Goal: Transaction & Acquisition: Obtain resource

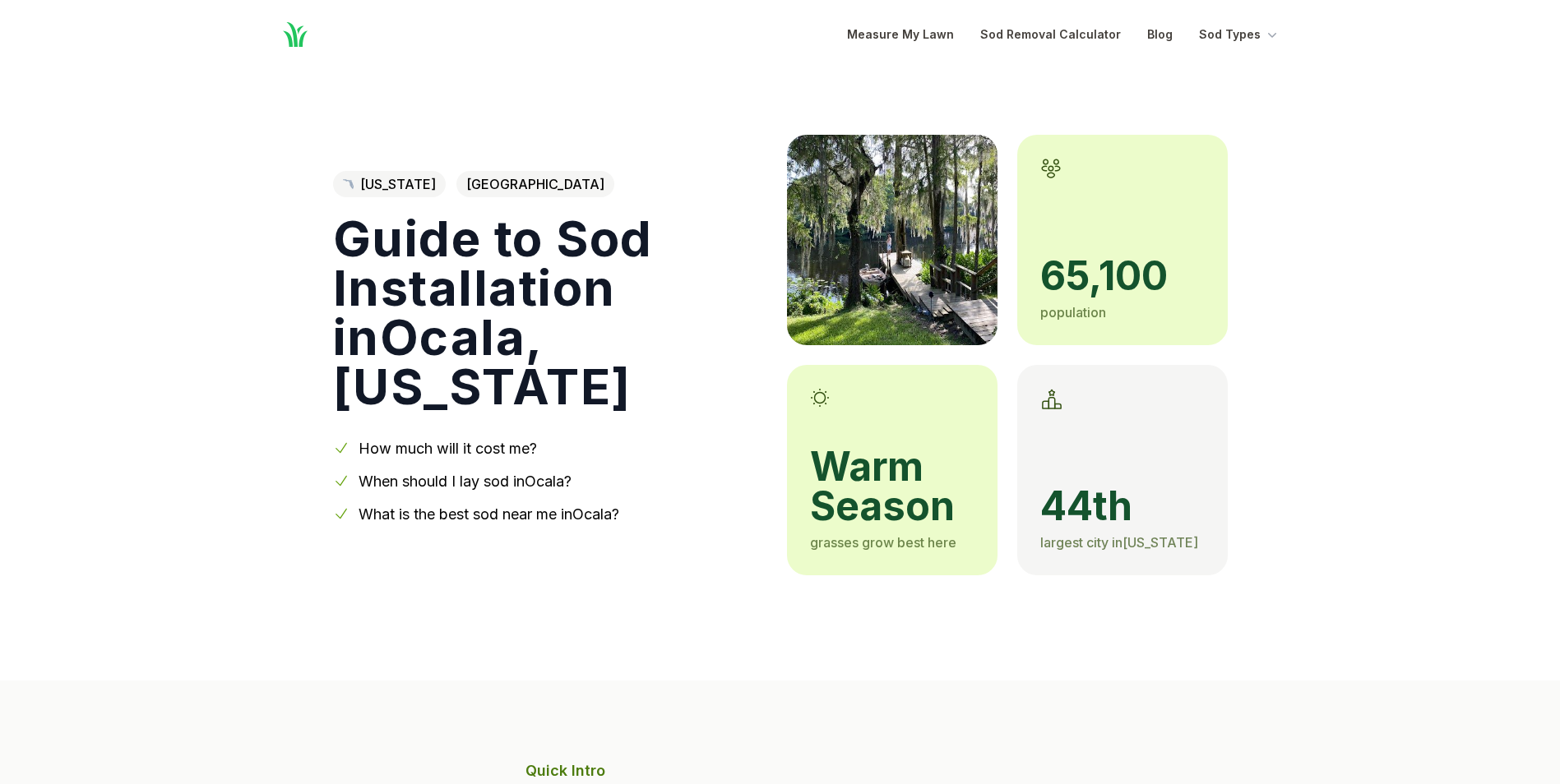
scroll to position [2629, 0]
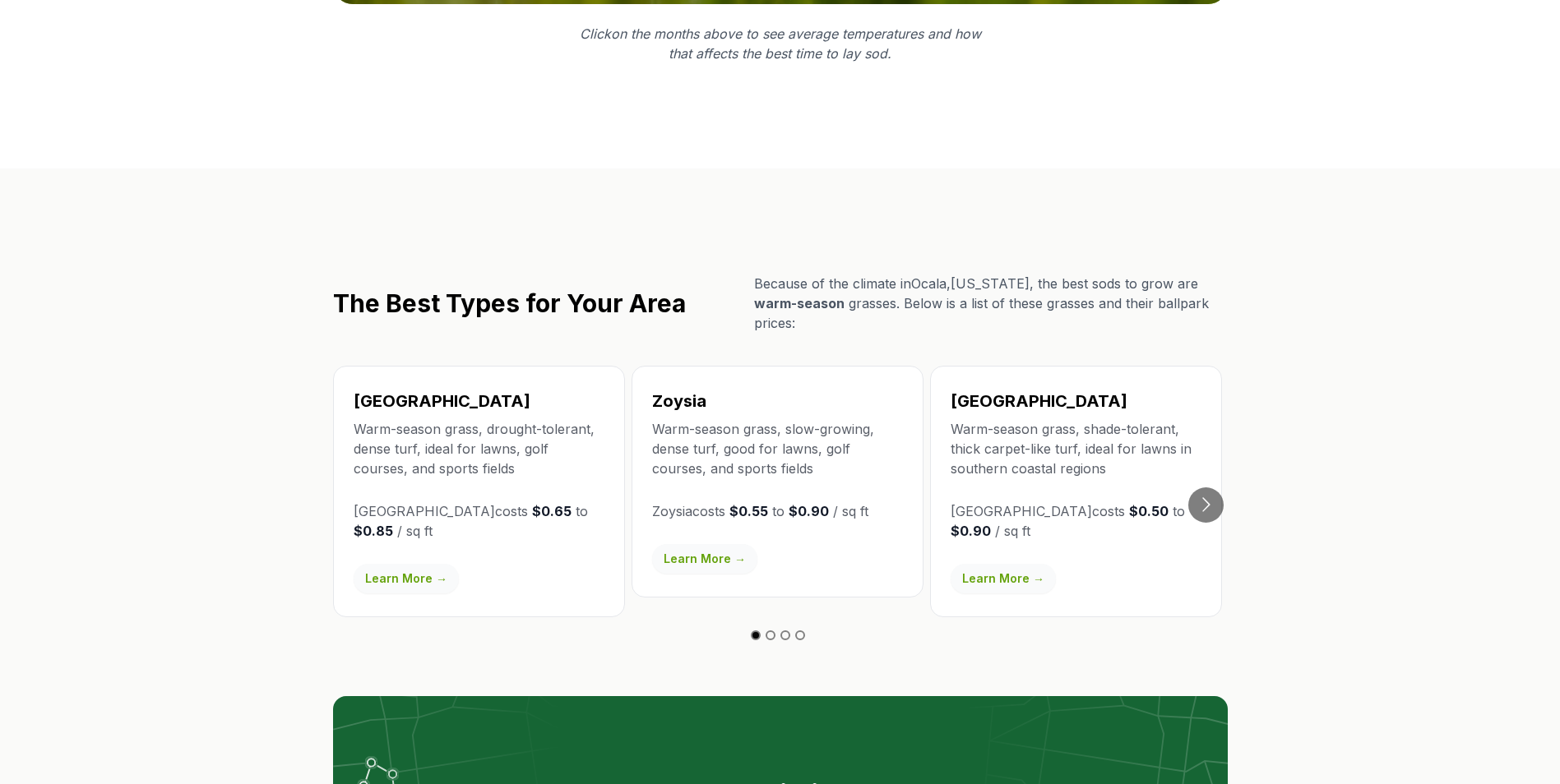
click at [391, 563] on link "Learn More →" at bounding box center [406, 578] width 106 height 30
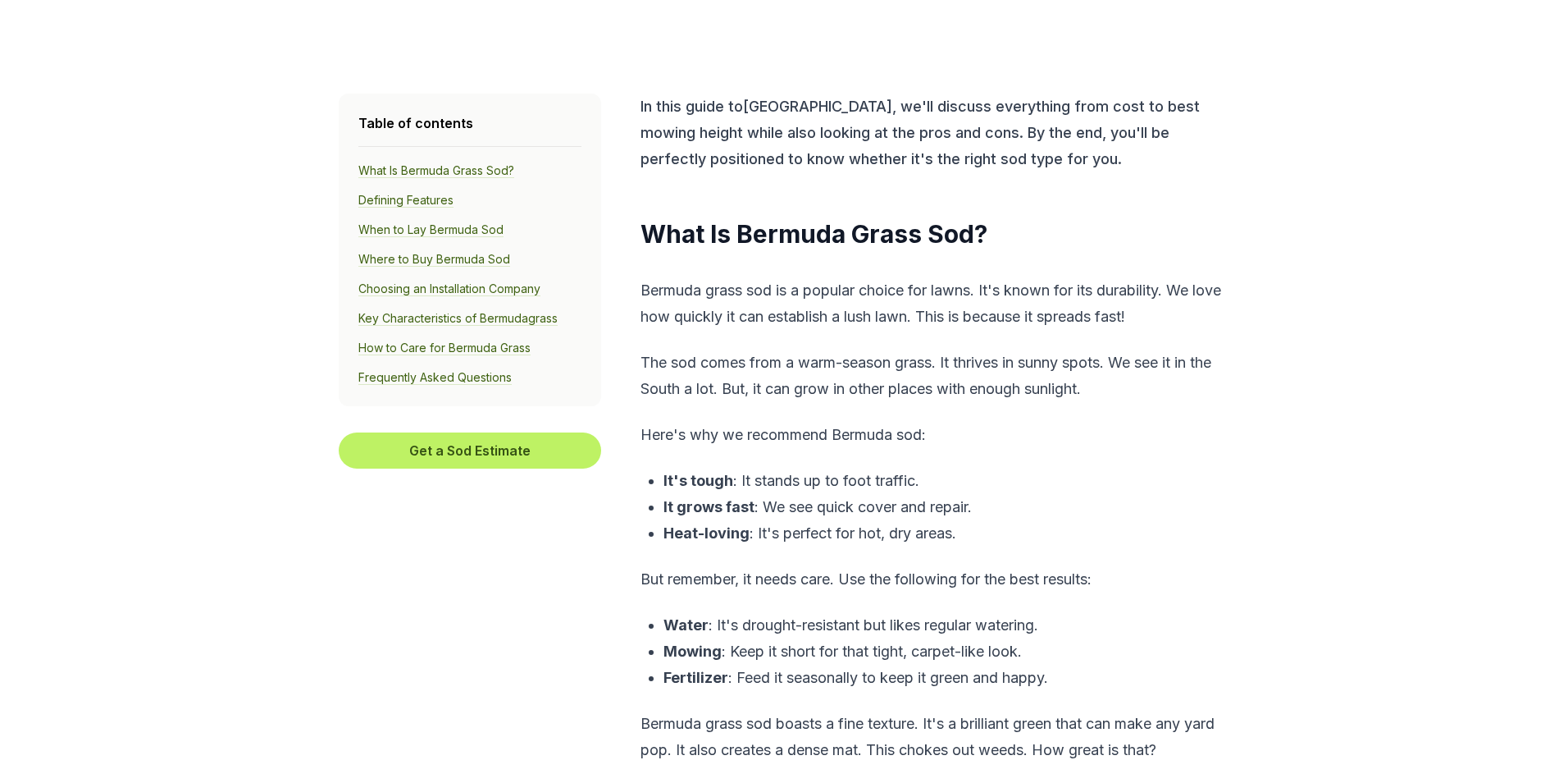
scroll to position [493, 0]
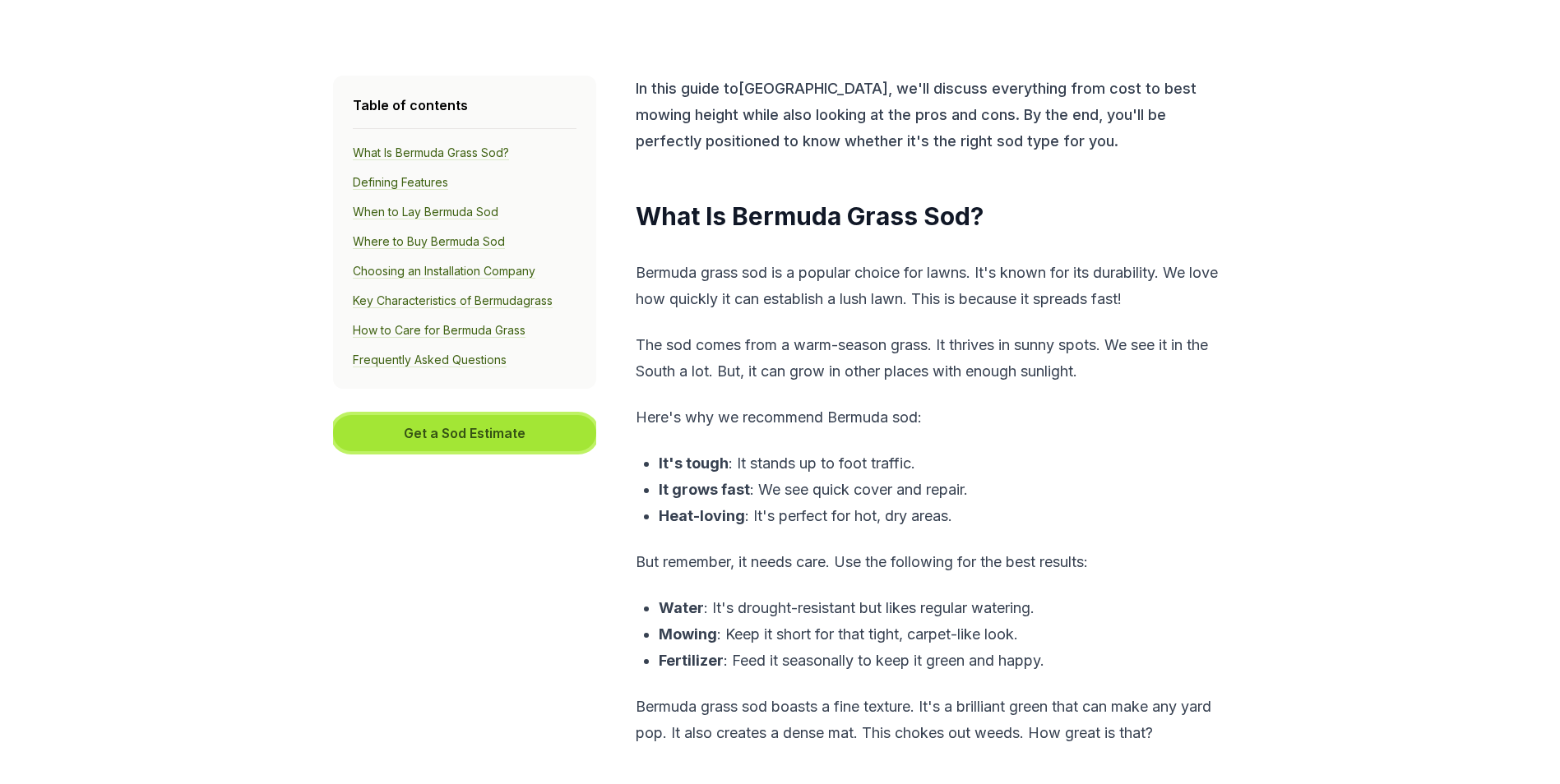
click at [523, 439] on button "Get a Sod Estimate" at bounding box center [465, 433] width 263 height 36
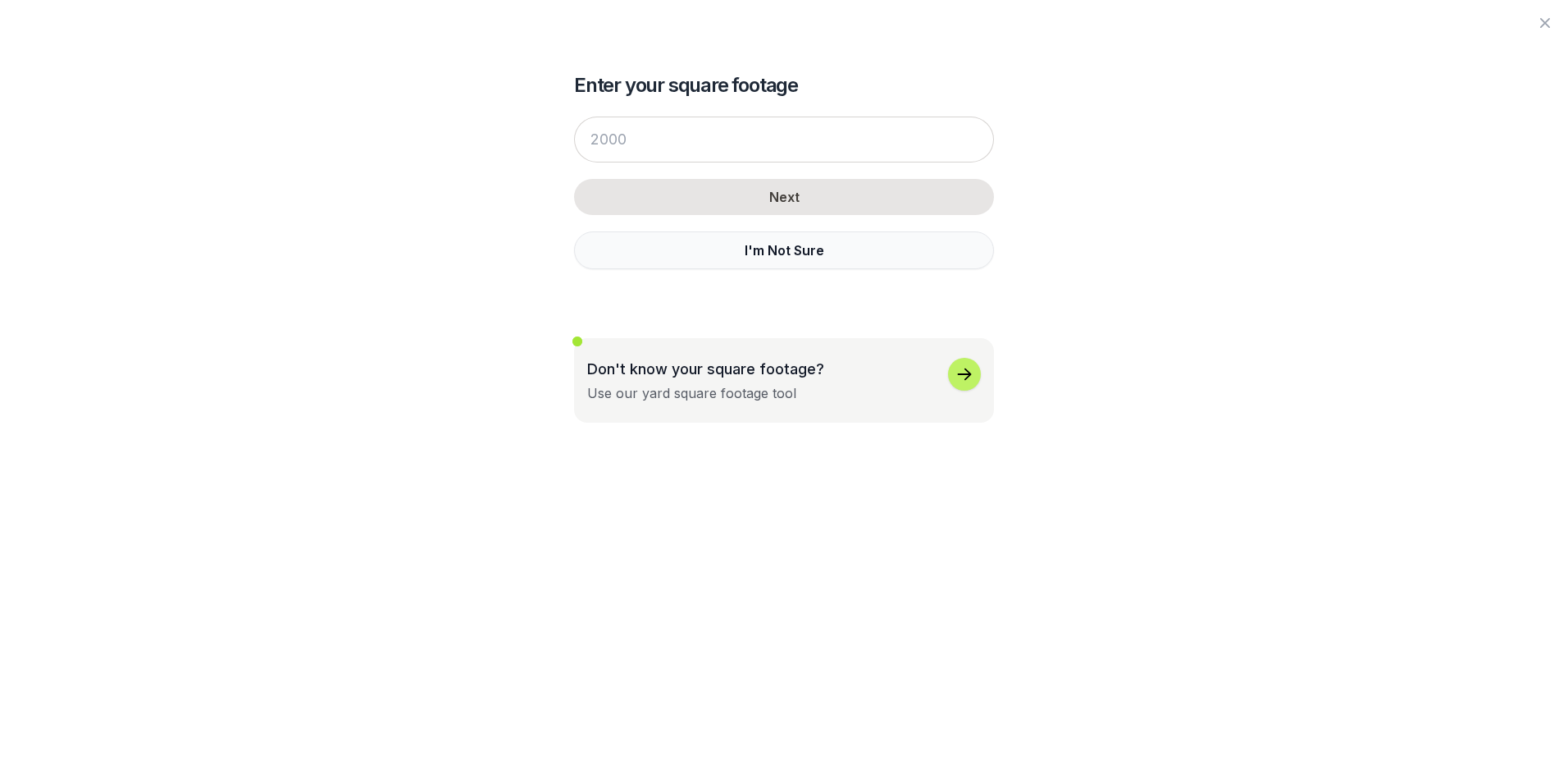
click at [757, 265] on button "I'm Not Sure" at bounding box center [784, 249] width 420 height 37
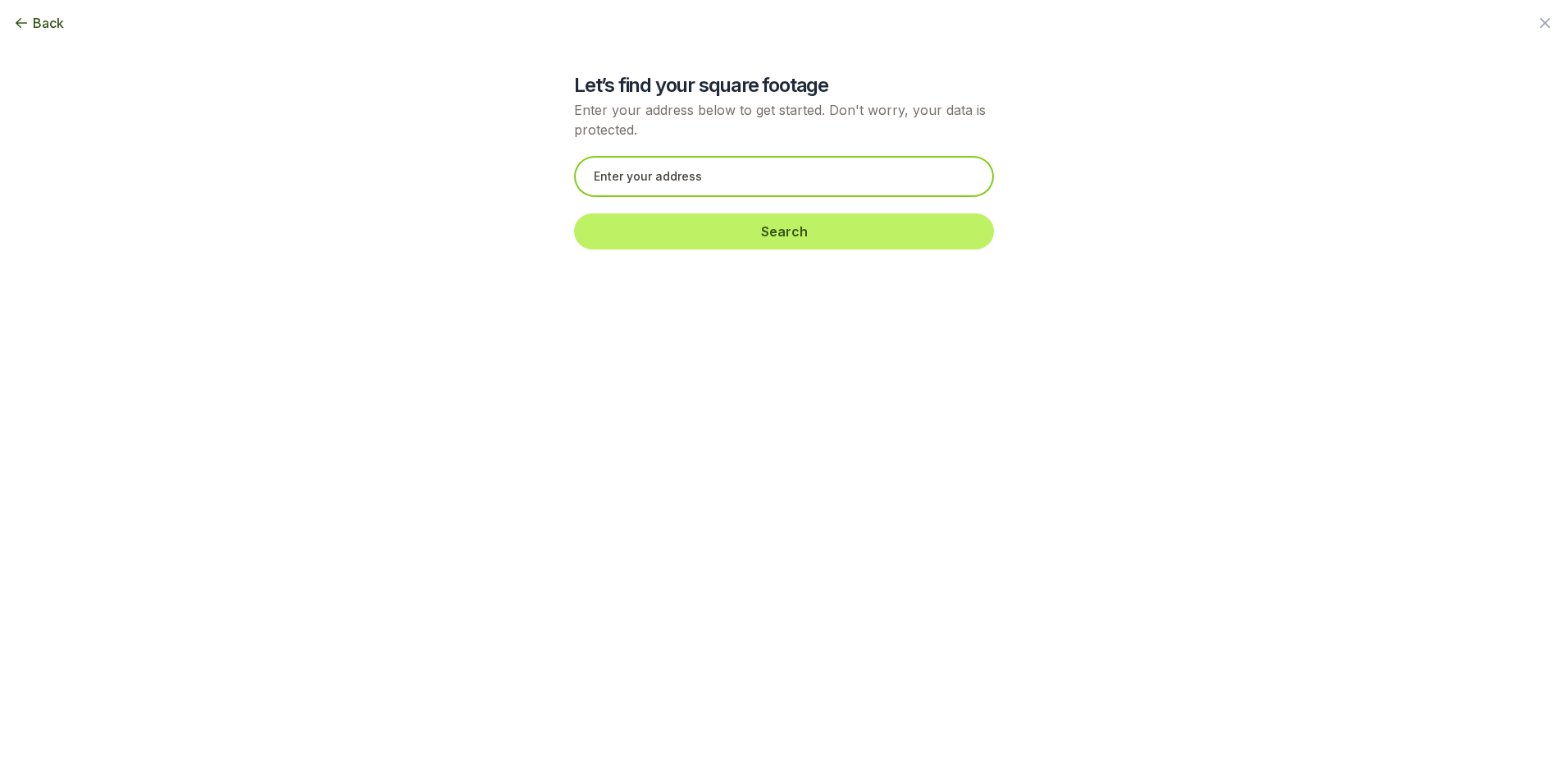
click at [612, 178] on input "text" at bounding box center [784, 176] width 420 height 41
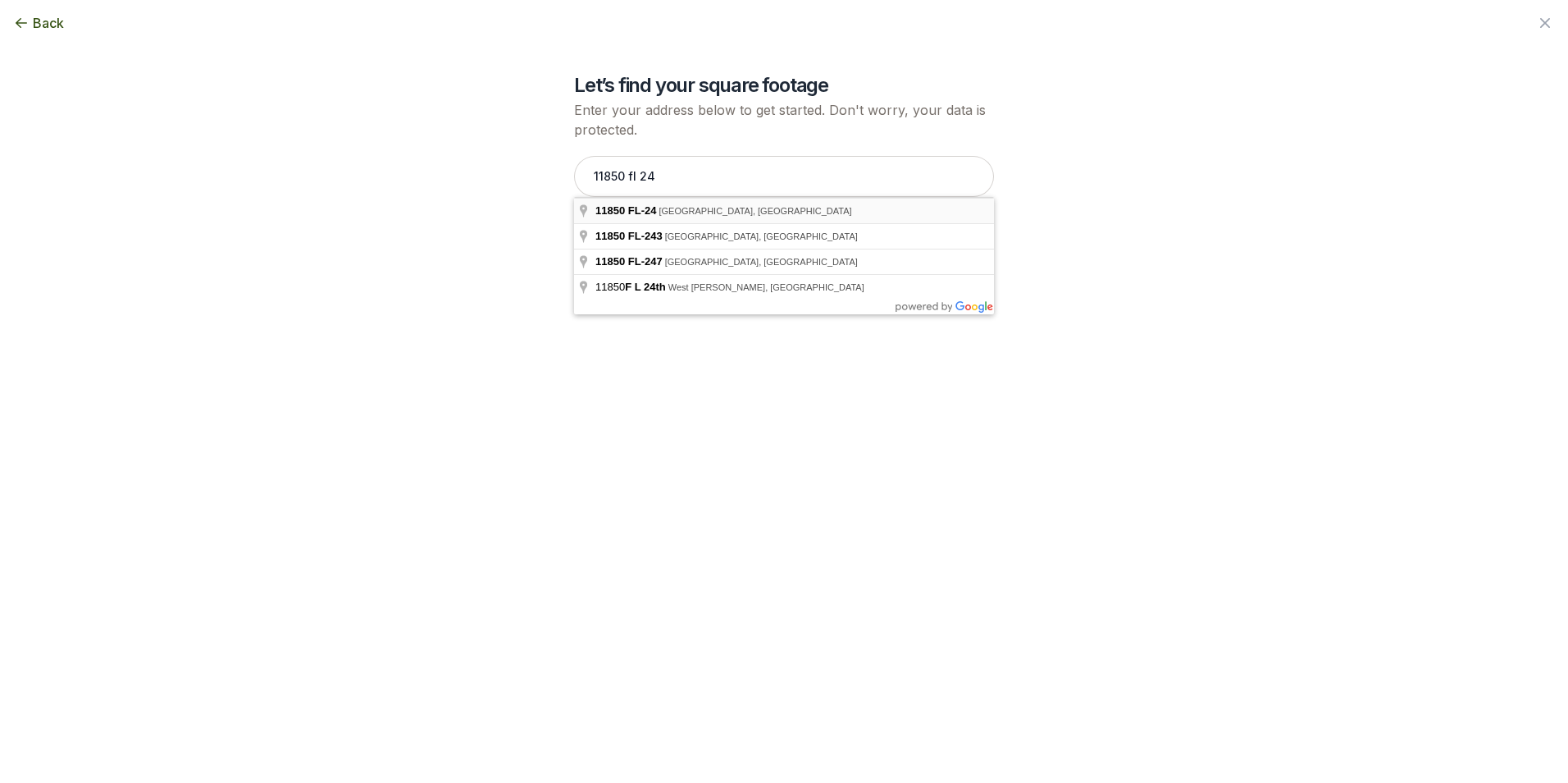
type input "11850 FL-24, [GEOGRAPHIC_DATA], [GEOGRAPHIC_DATA]"
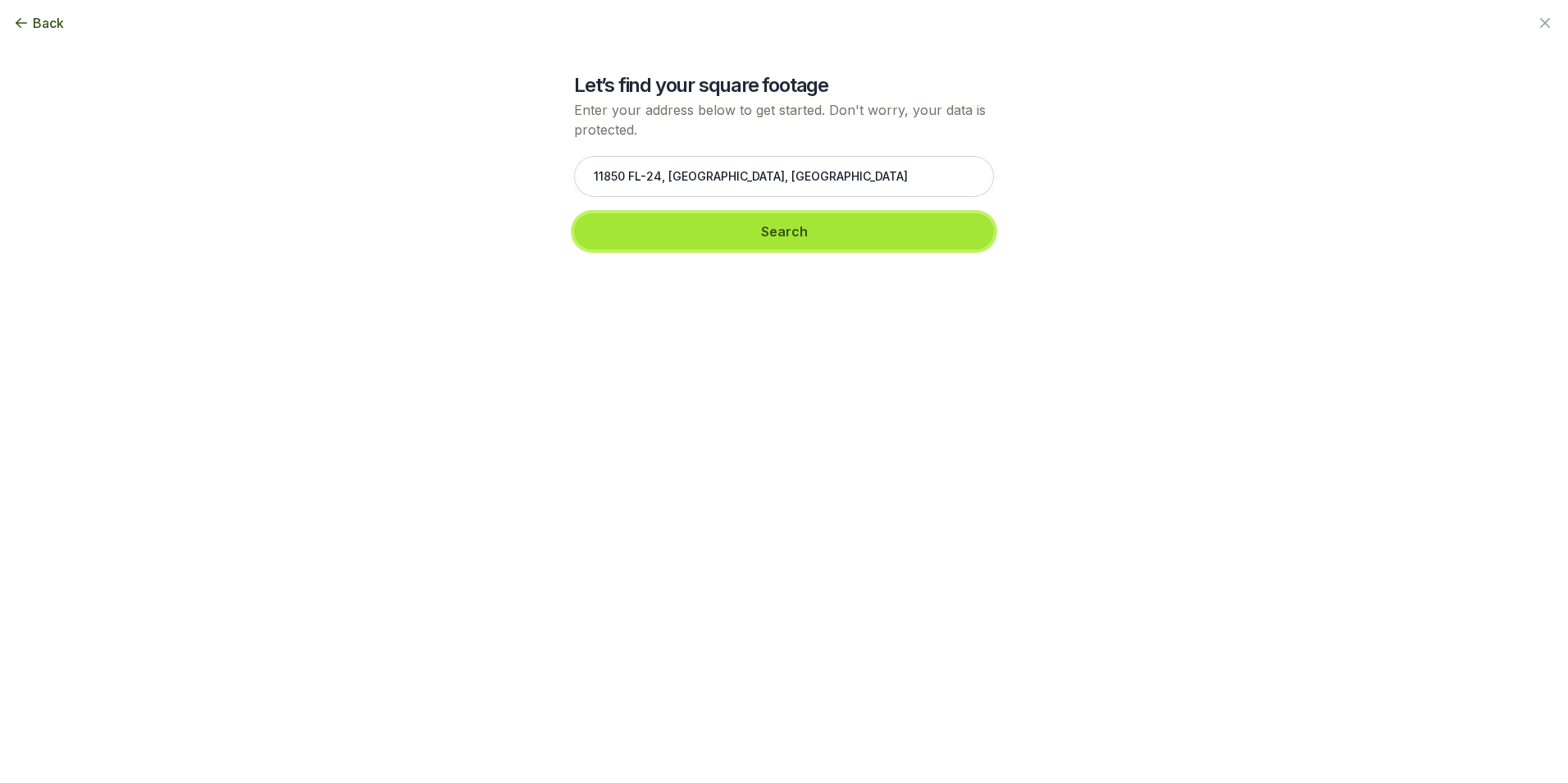
click at [705, 235] on button "Search" at bounding box center [784, 232] width 420 height 36
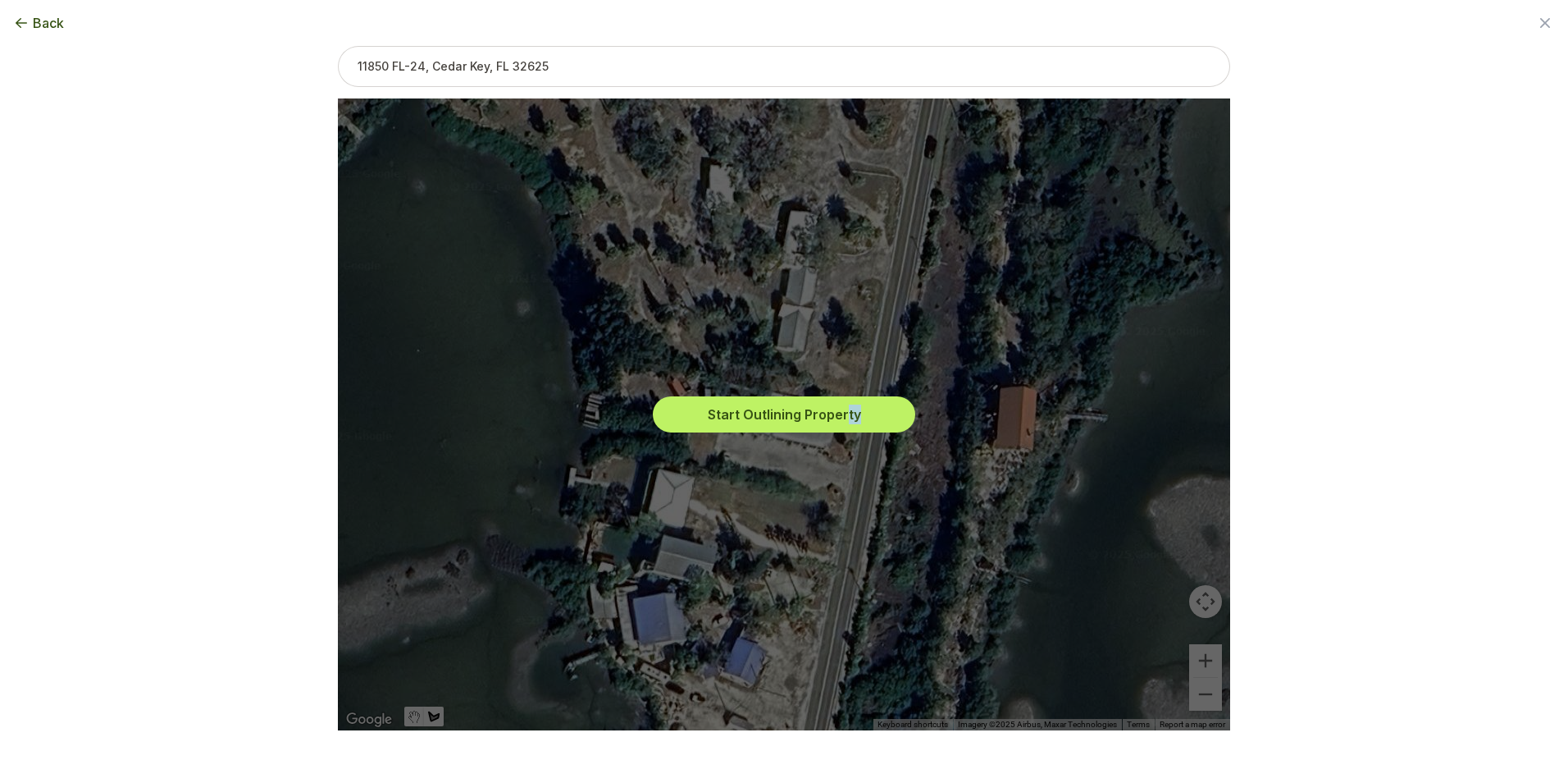
drag, startPoint x: 865, startPoint y: 383, endPoint x: 845, endPoint y: 371, distance: 23.3
click at [845, 371] on div "Start Outlining Property" at bounding box center [784, 414] width 866 height 632
drag, startPoint x: 845, startPoint y: 371, endPoint x: 841, endPoint y: 359, distance: 12.6
click at [841, 359] on div "Start Outlining Property" at bounding box center [784, 414] width 866 height 632
click at [838, 371] on div "Start Outlining Property" at bounding box center [784, 414] width 866 height 632
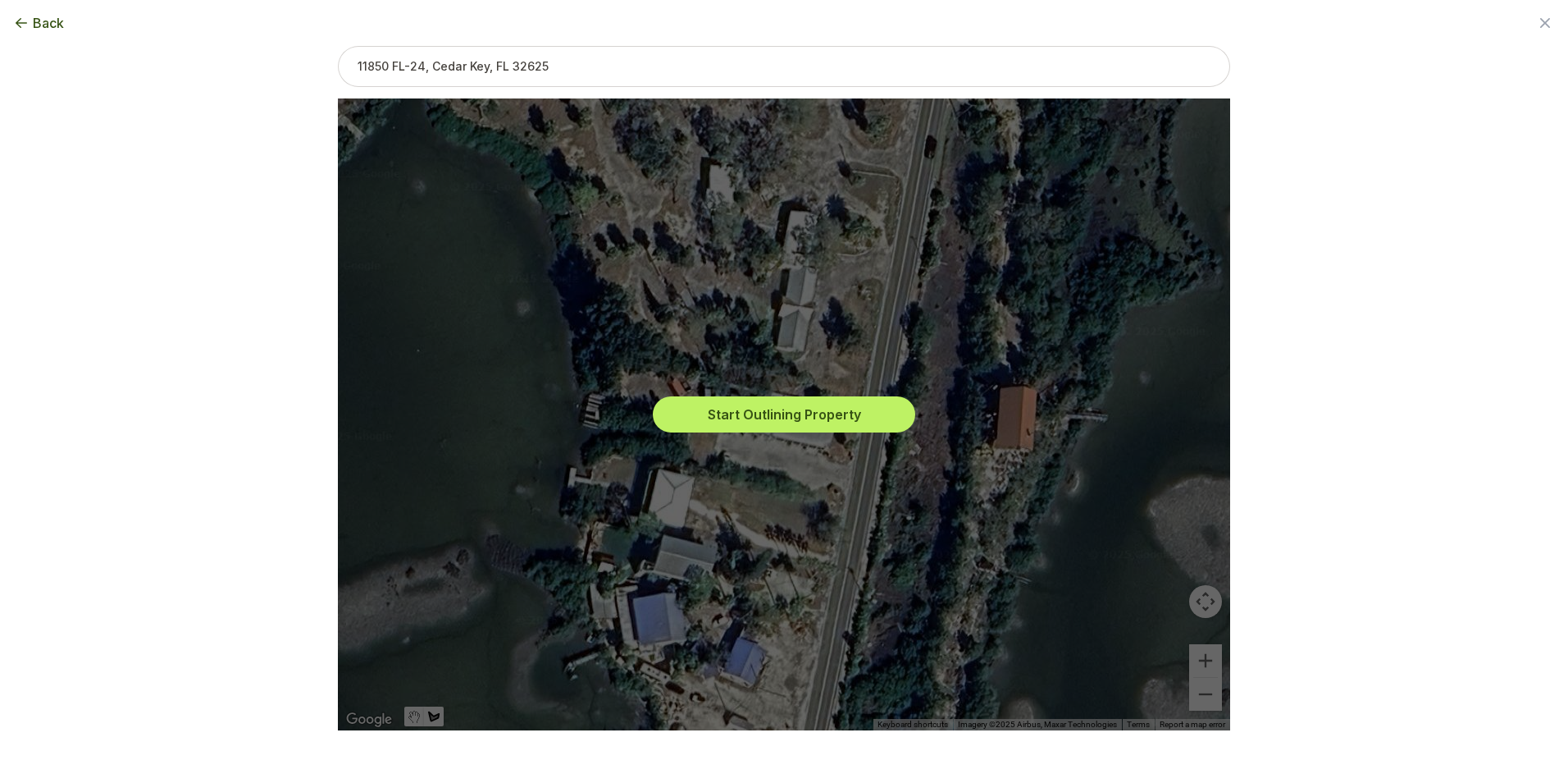
drag, startPoint x: 912, startPoint y: 113, endPoint x: 876, endPoint y: 104, distance: 37.1
click at [876, 104] on div "Start Outlining Property" at bounding box center [784, 414] width 866 height 632
click at [822, 412] on button "Start Outlining Property" at bounding box center [784, 415] width 262 height 36
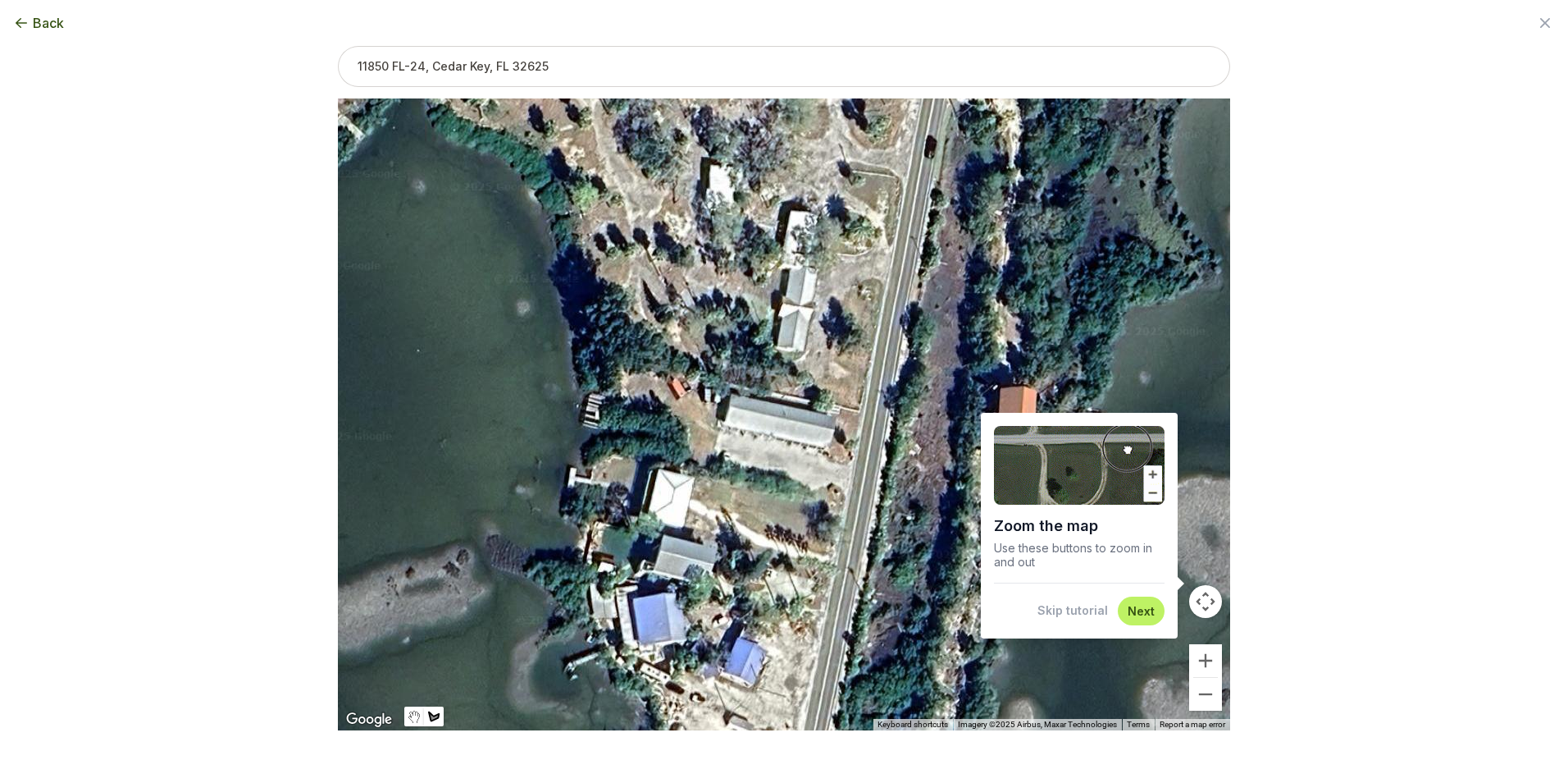
click at [1060, 610] on button "Skip tutorial" at bounding box center [1073, 610] width 71 height 16
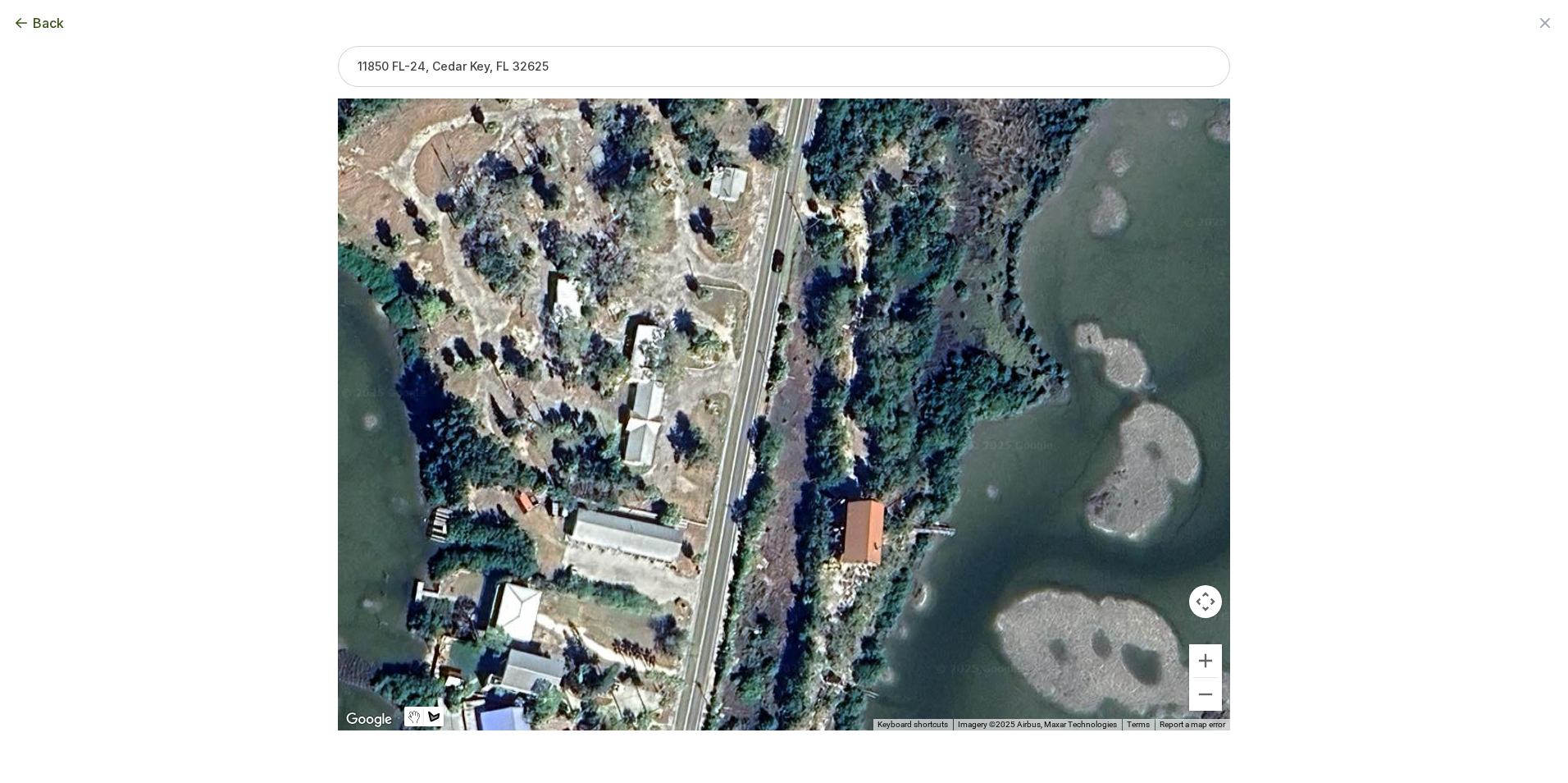
drag, startPoint x: 829, startPoint y: 404, endPoint x: 679, endPoint y: 518, distance: 188.4
click at [679, 518] on div at bounding box center [784, 414] width 893 height 632
click at [711, 526] on div at bounding box center [784, 414] width 893 height 632
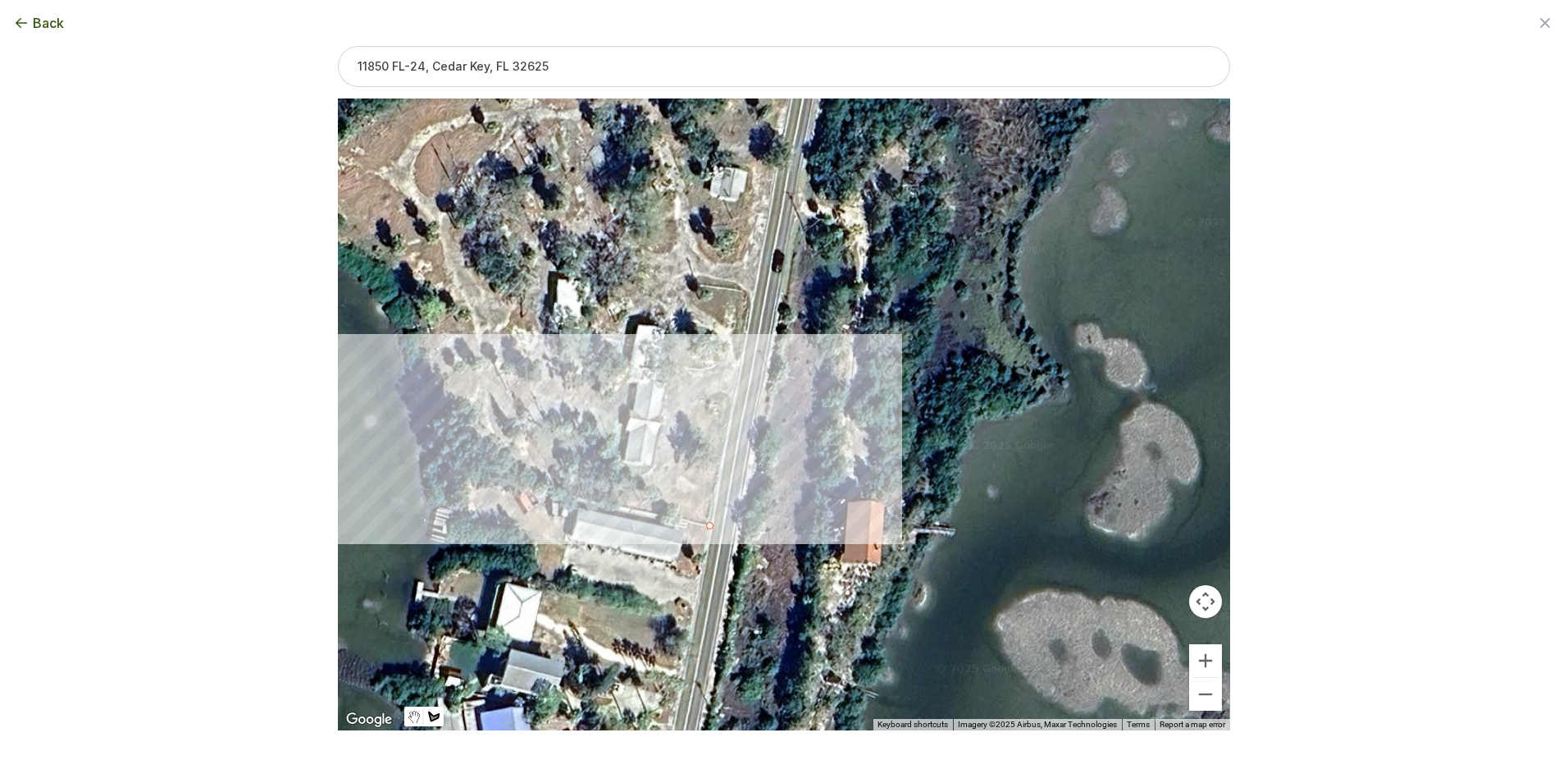
click at [494, 466] on div at bounding box center [784, 414] width 893 height 632
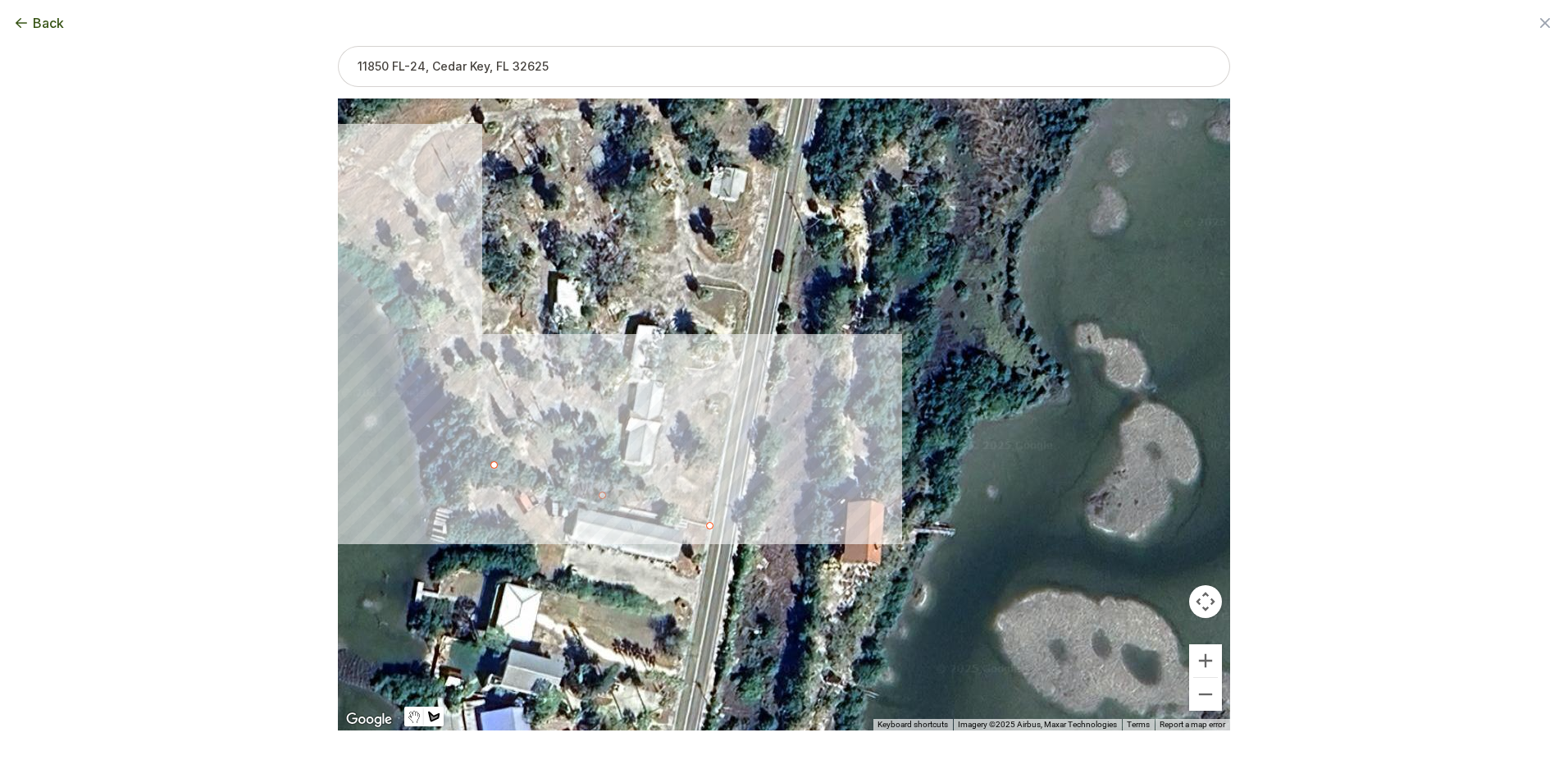
click at [397, 261] on div at bounding box center [784, 414] width 893 height 632
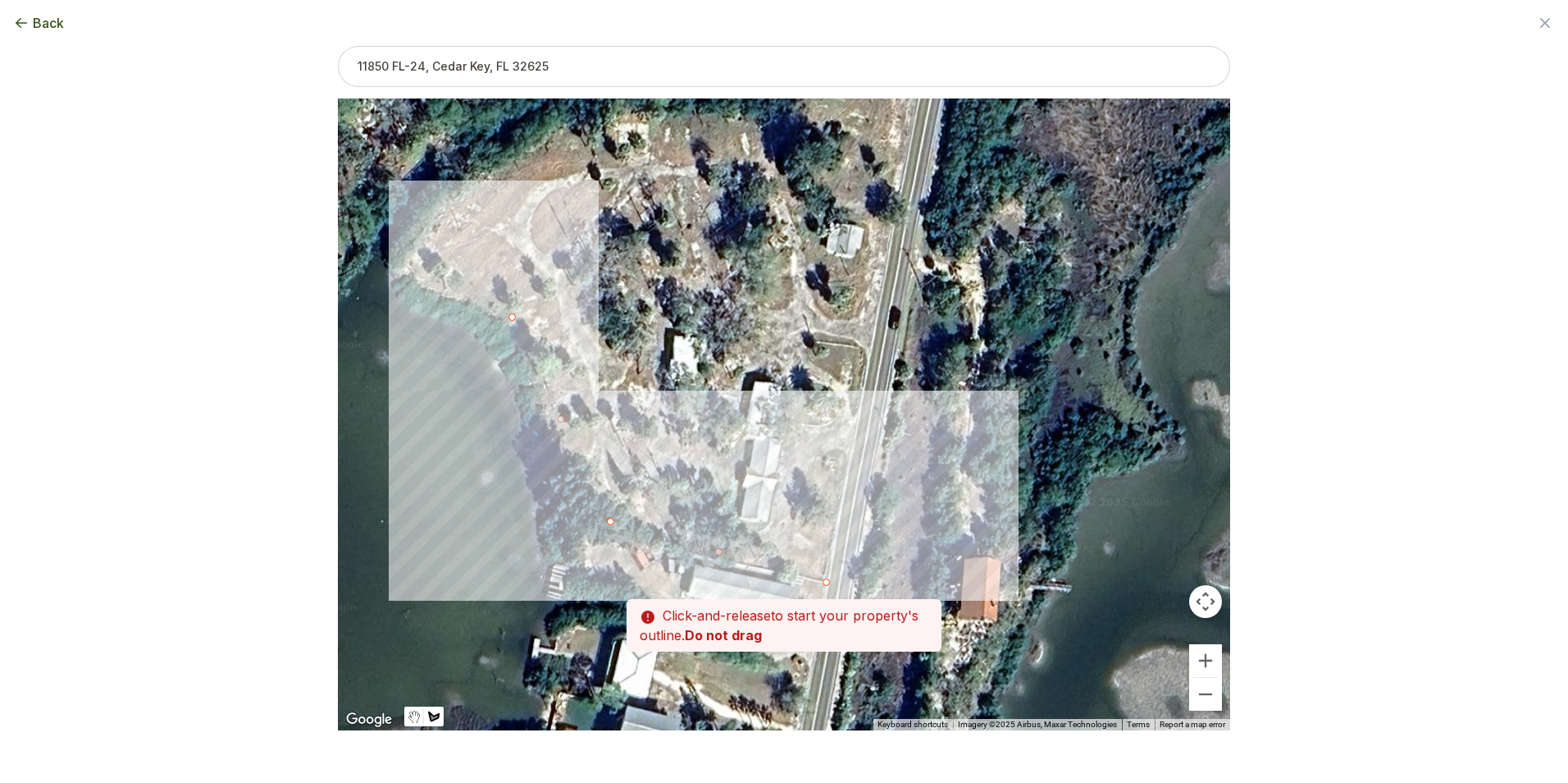
drag, startPoint x: 358, startPoint y: 231, endPoint x: 480, endPoint y: 291, distance: 136.0
click at [480, 291] on div at bounding box center [784, 414] width 893 height 632
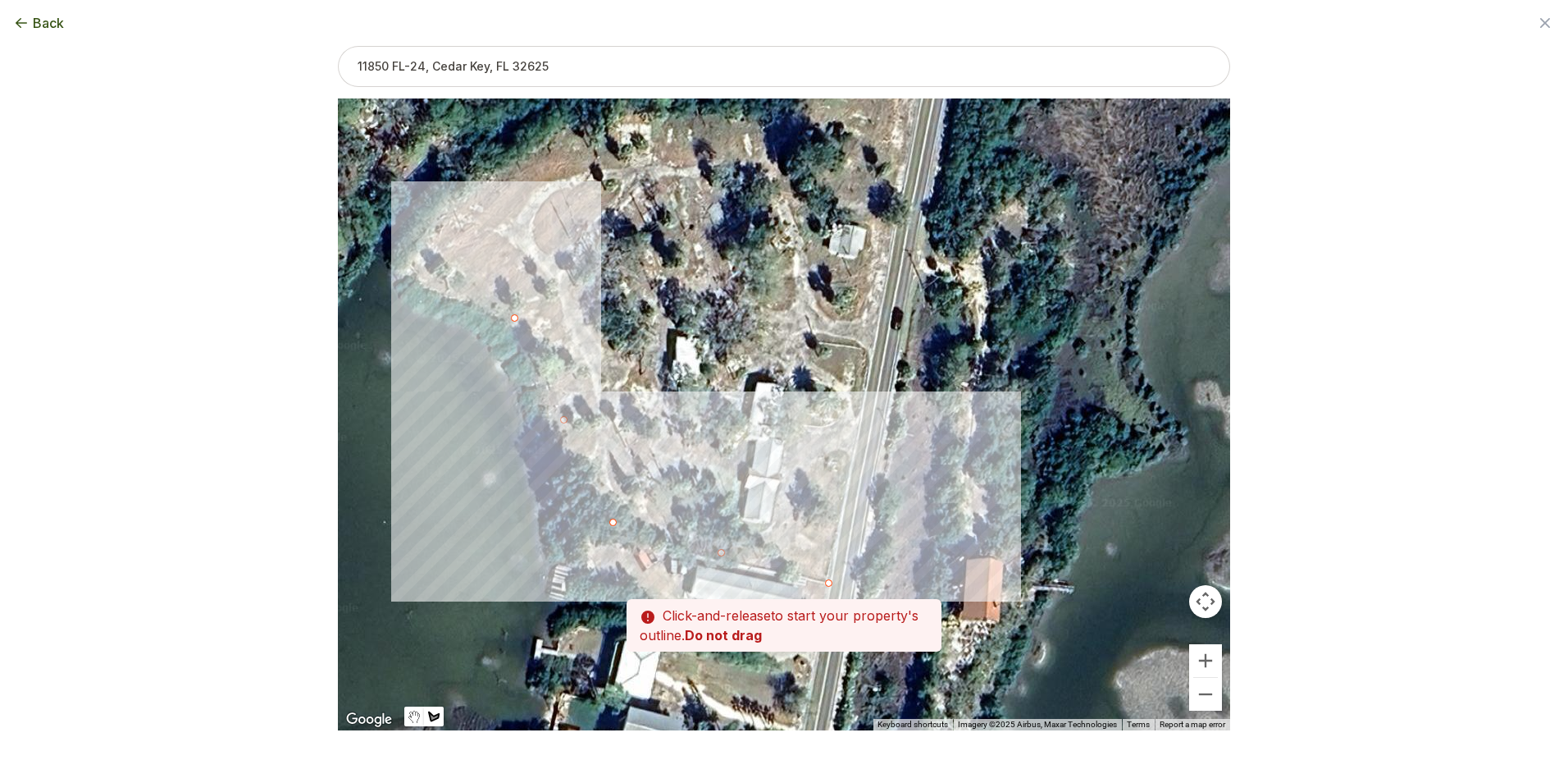
click at [417, 272] on div at bounding box center [784, 414] width 893 height 632
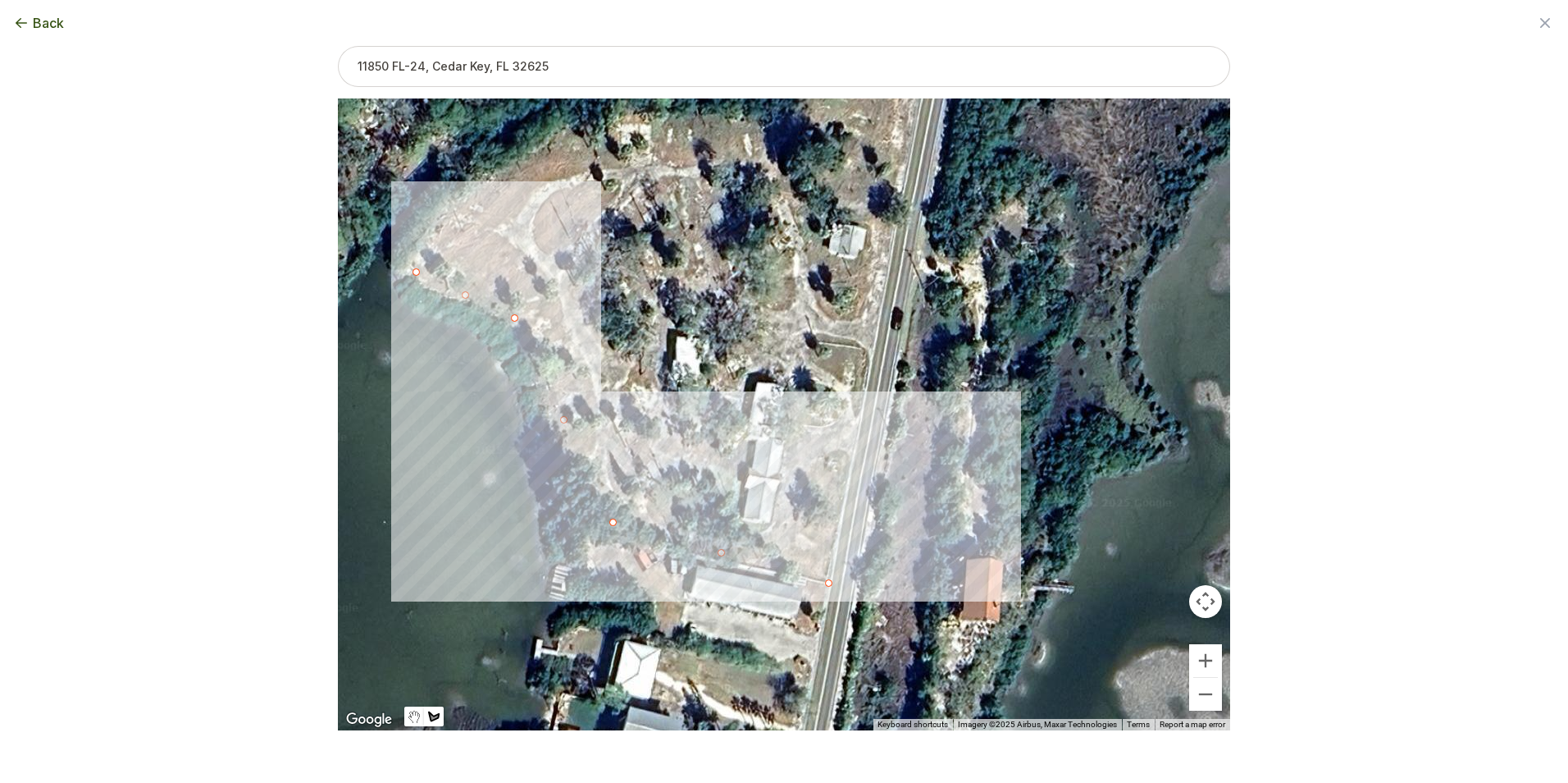
click at [417, 248] on div at bounding box center [784, 414] width 893 height 632
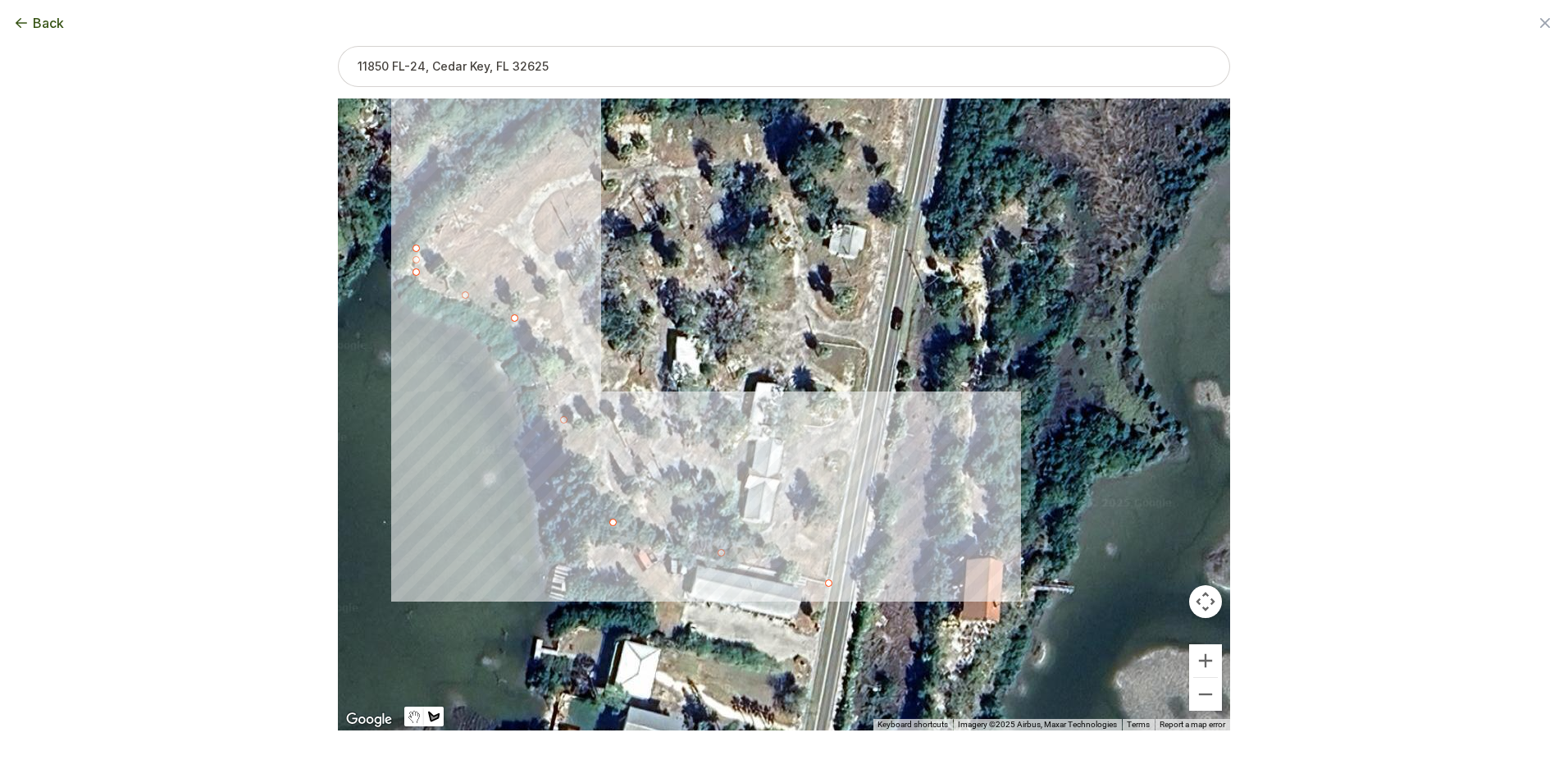
click at [516, 157] on div at bounding box center [784, 414] width 893 height 632
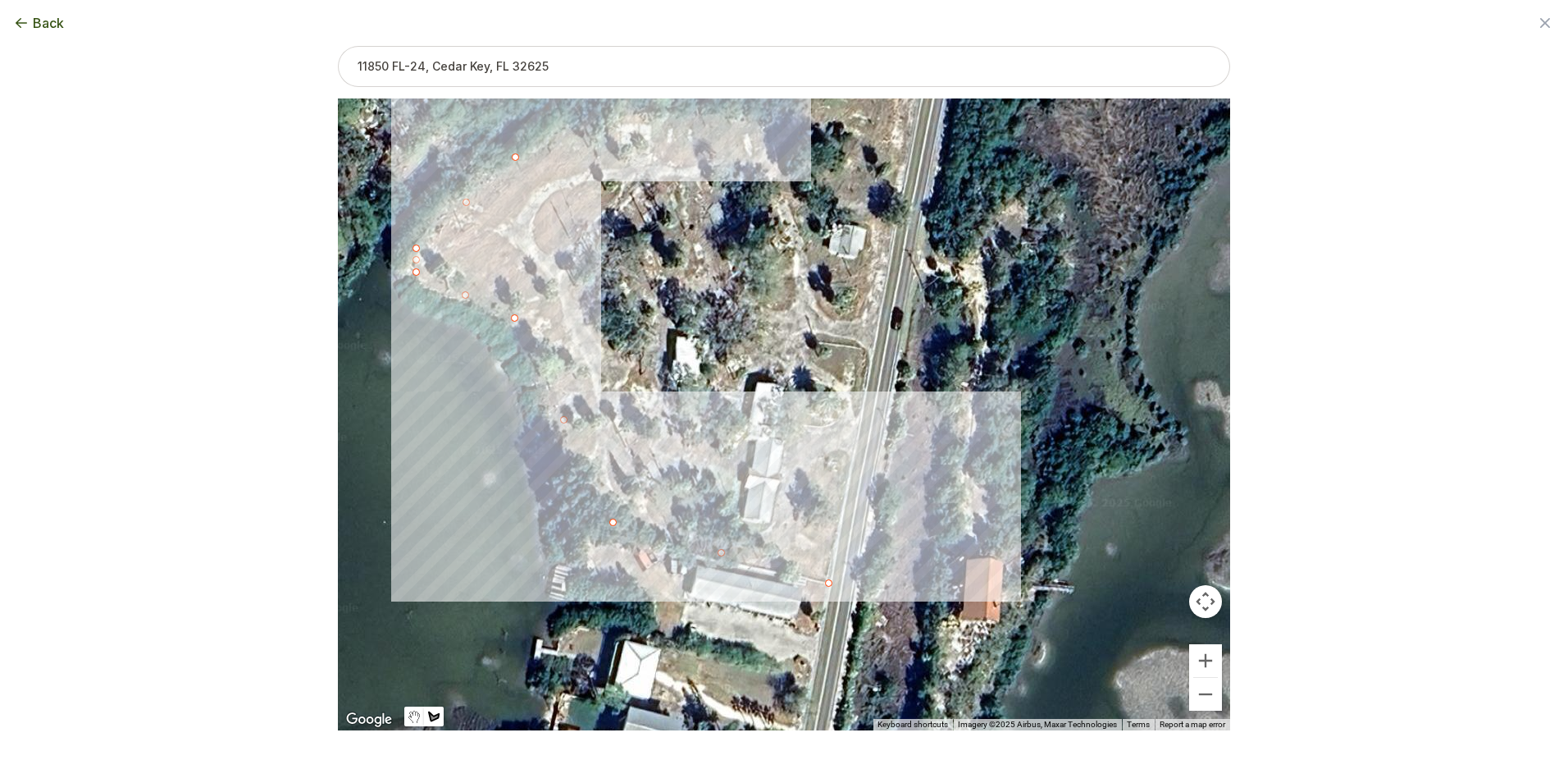
click at [625, 127] on div at bounding box center [784, 414] width 893 height 632
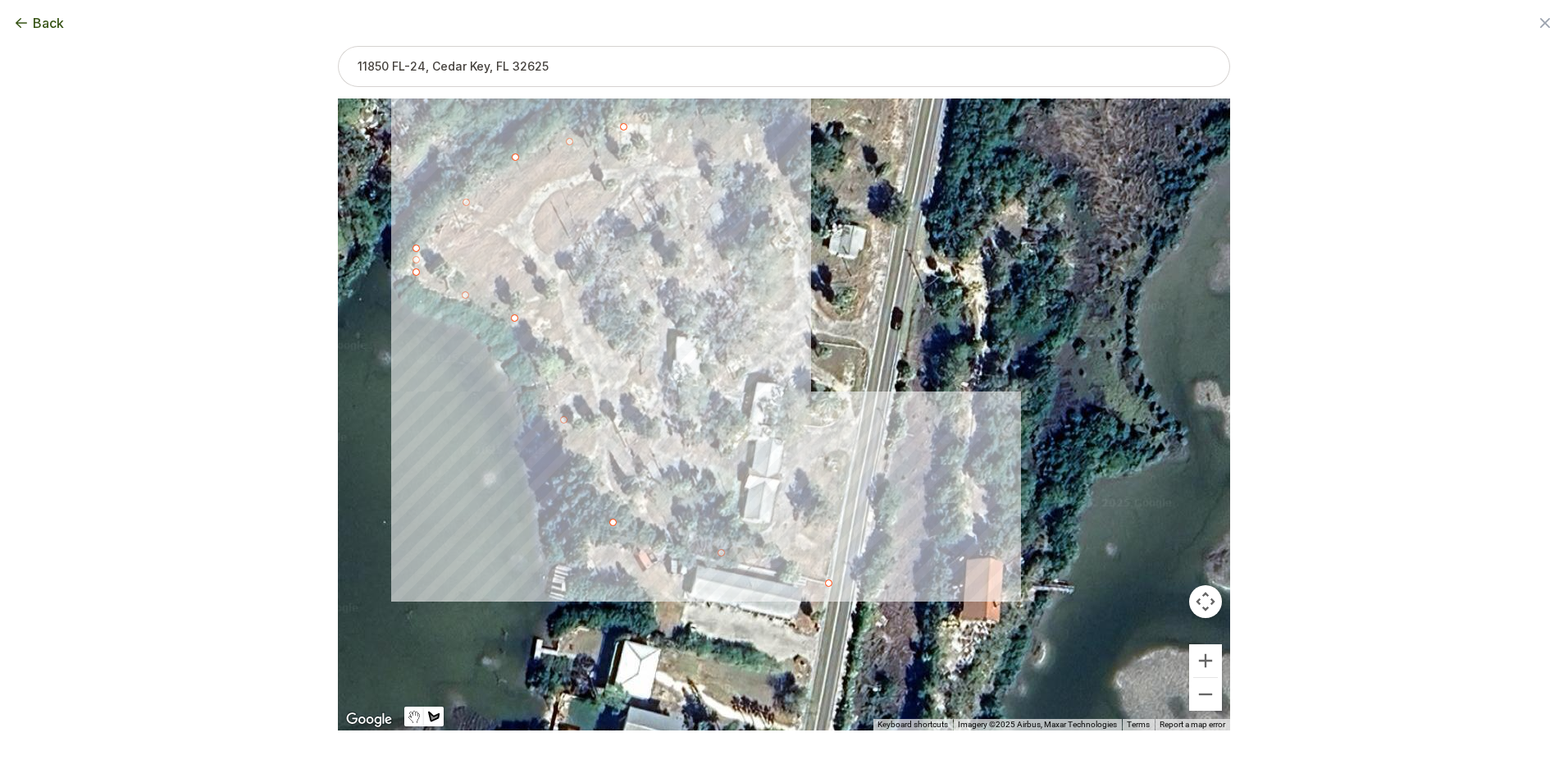
click at [744, 120] on div at bounding box center [784, 414] width 893 height 632
click at [761, 127] on div at bounding box center [784, 414] width 893 height 632
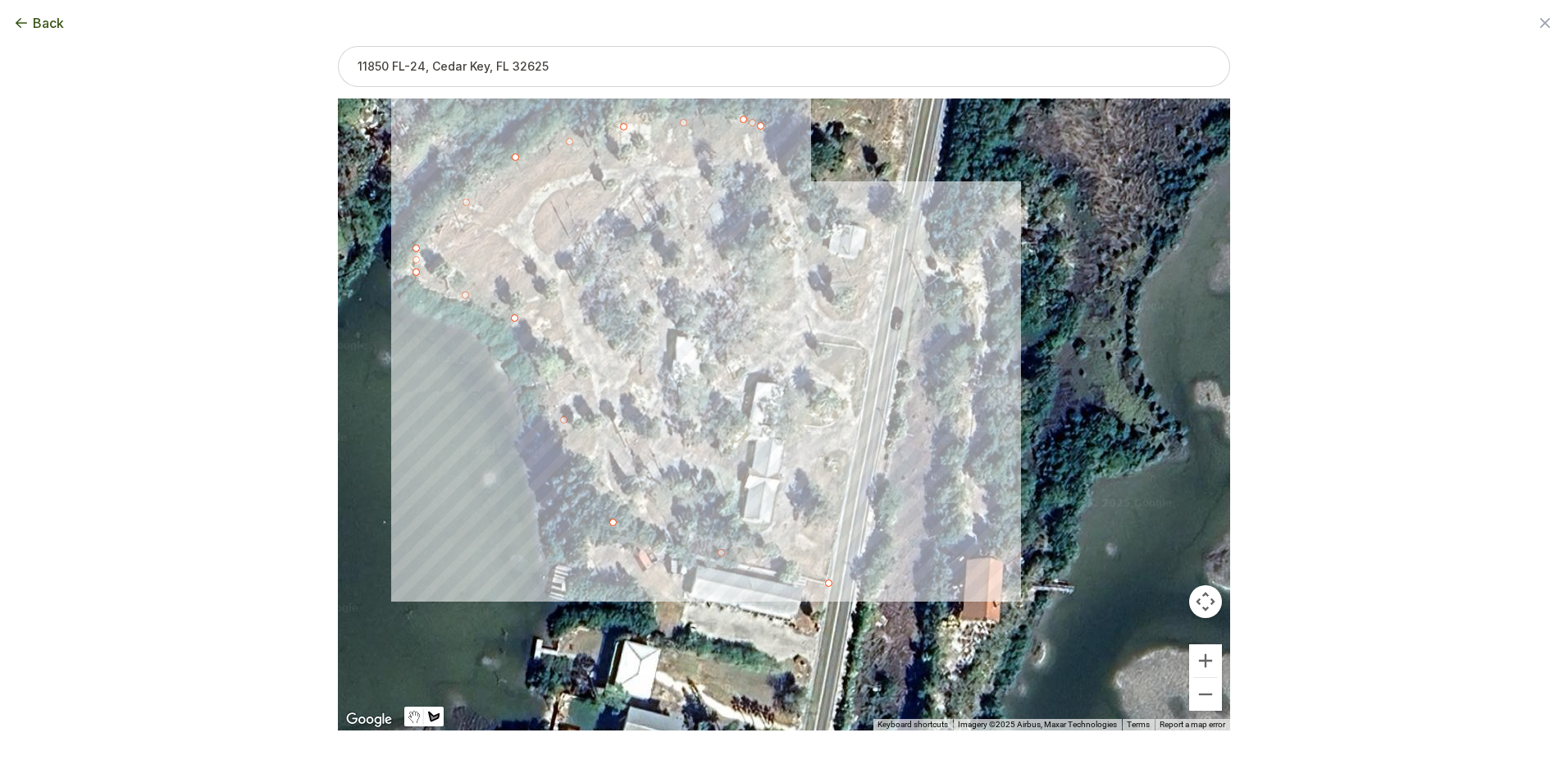
click at [798, 219] on div at bounding box center [784, 414] width 893 height 632
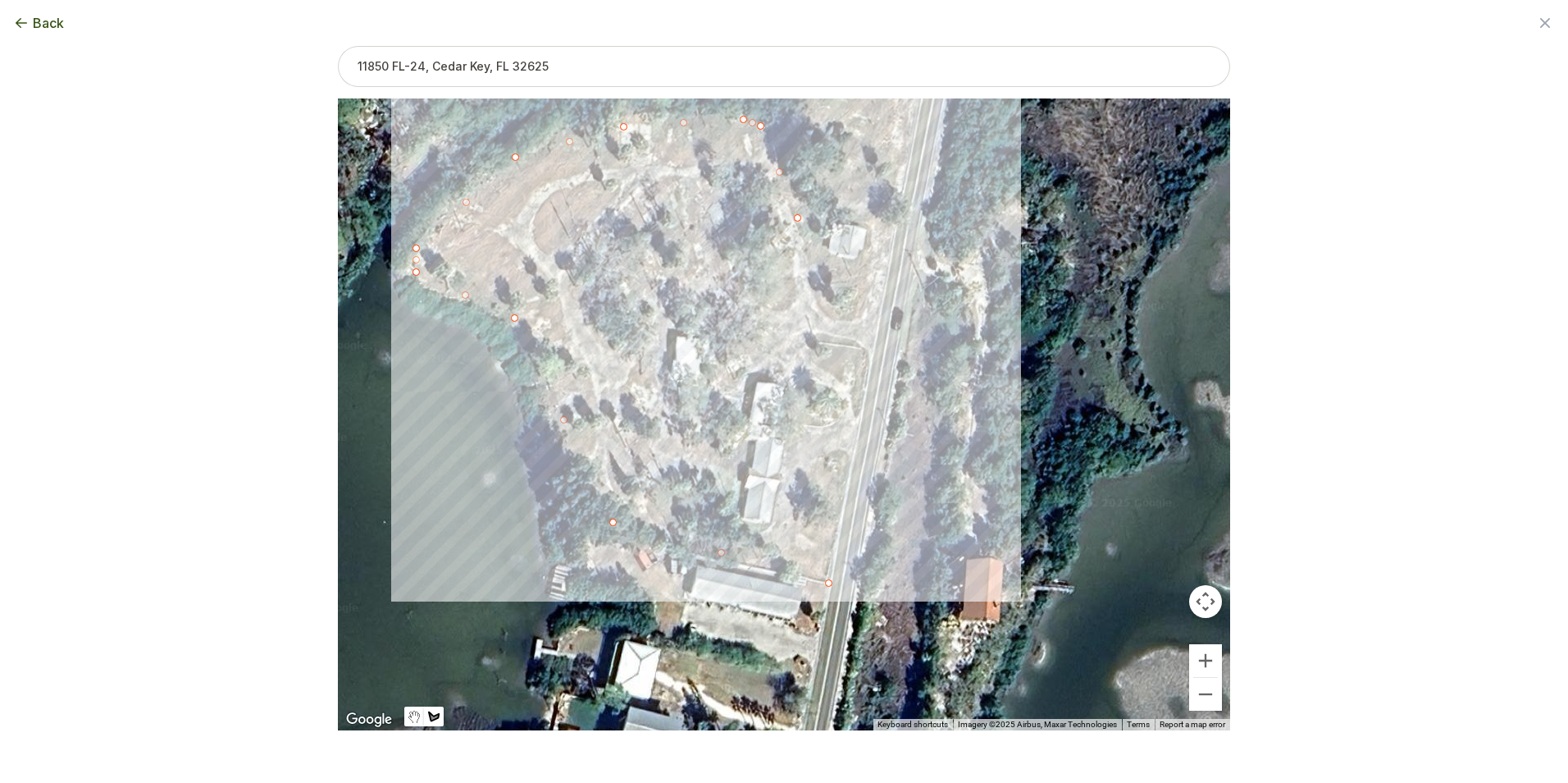
click at [807, 118] on div at bounding box center [784, 414] width 893 height 632
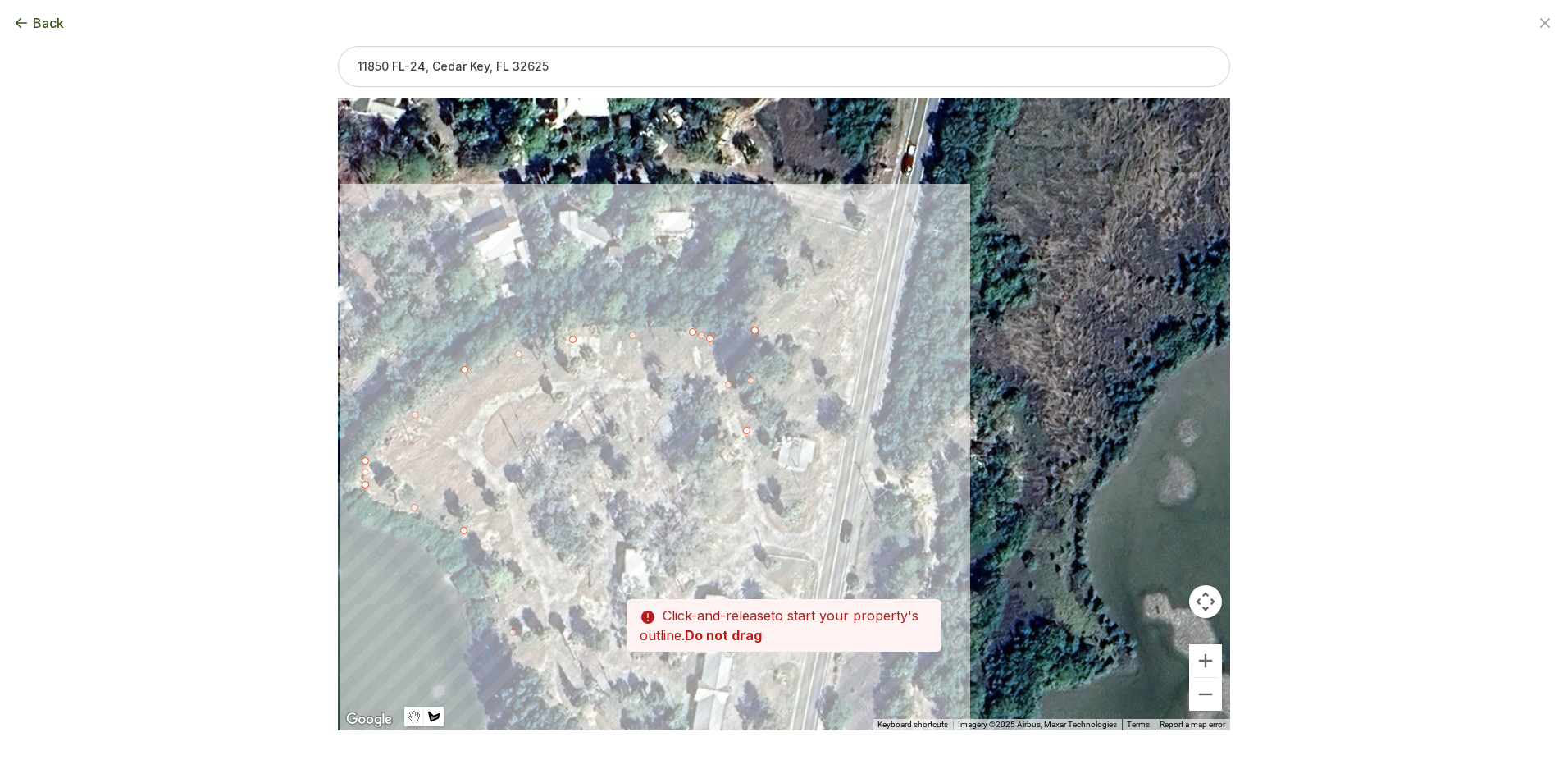
drag, startPoint x: 833, startPoint y: 113, endPoint x: 775, endPoint y: 337, distance: 231.4
click at [775, 337] on div at bounding box center [784, 414] width 893 height 632
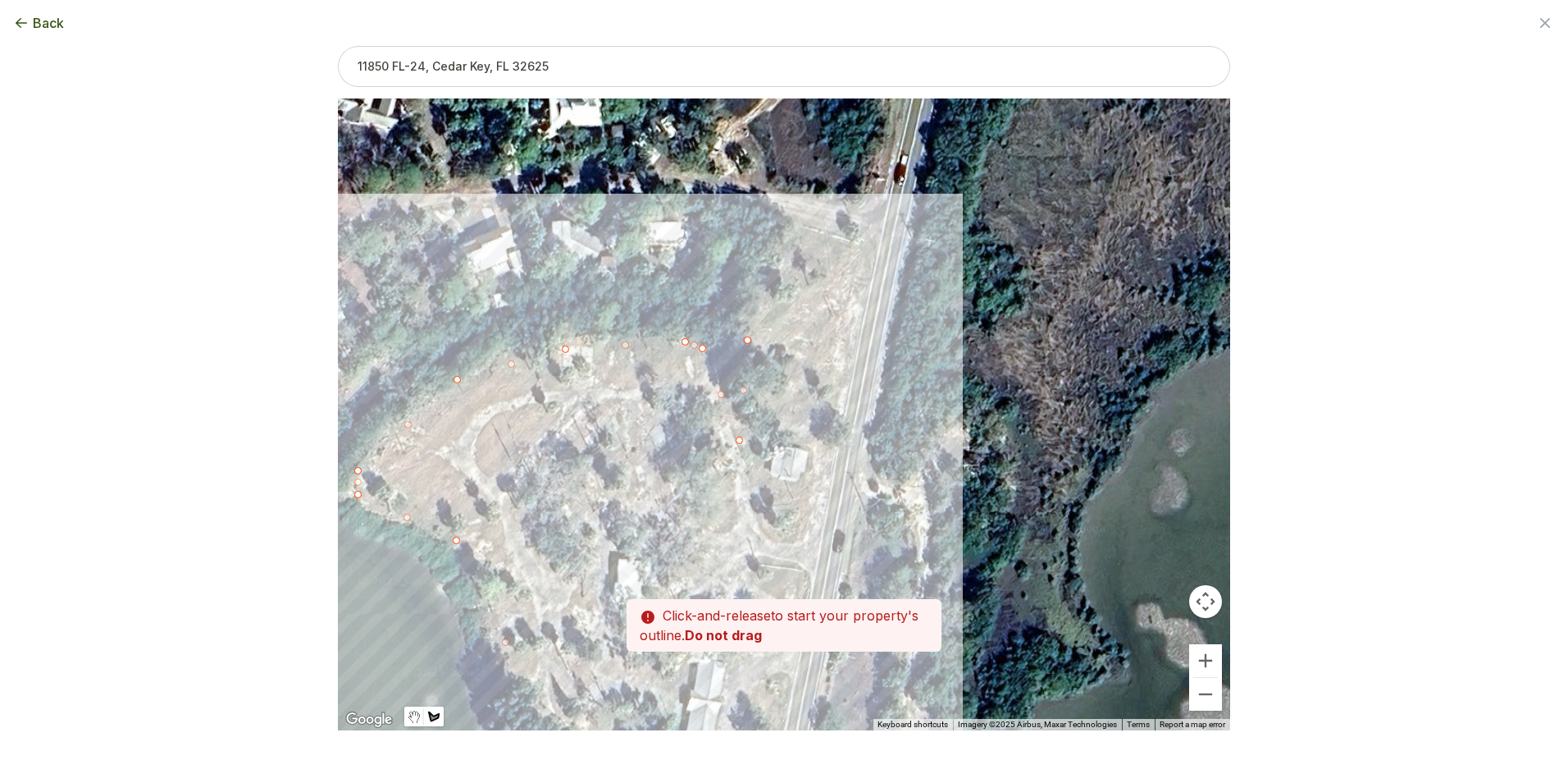
click at [784, 210] on div at bounding box center [784, 414] width 893 height 632
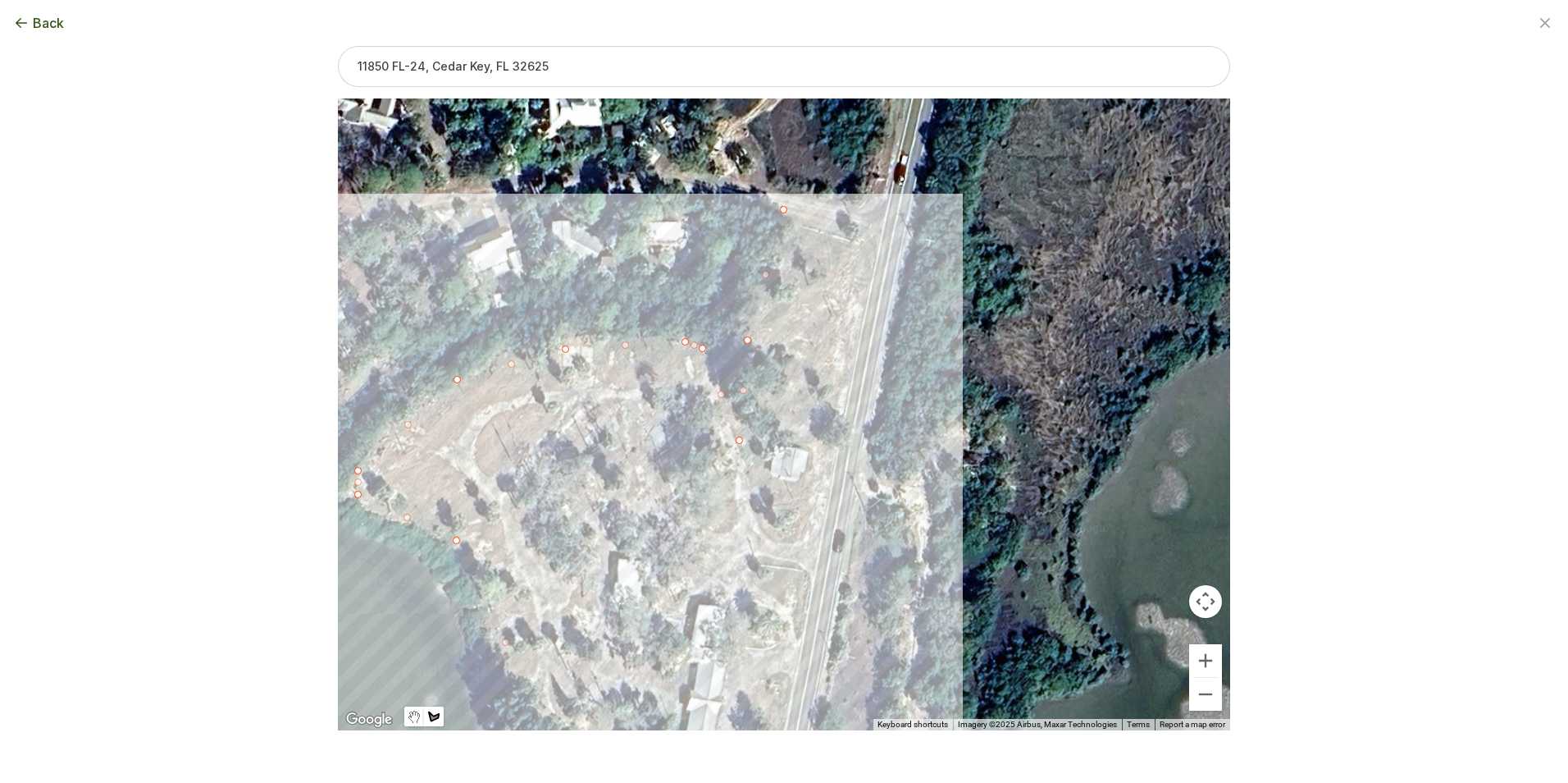
click at [877, 237] on div at bounding box center [784, 414] width 893 height 632
click at [840, 421] on div at bounding box center [784, 414] width 893 height 632
click at [810, 543] on div at bounding box center [784, 414] width 893 height 632
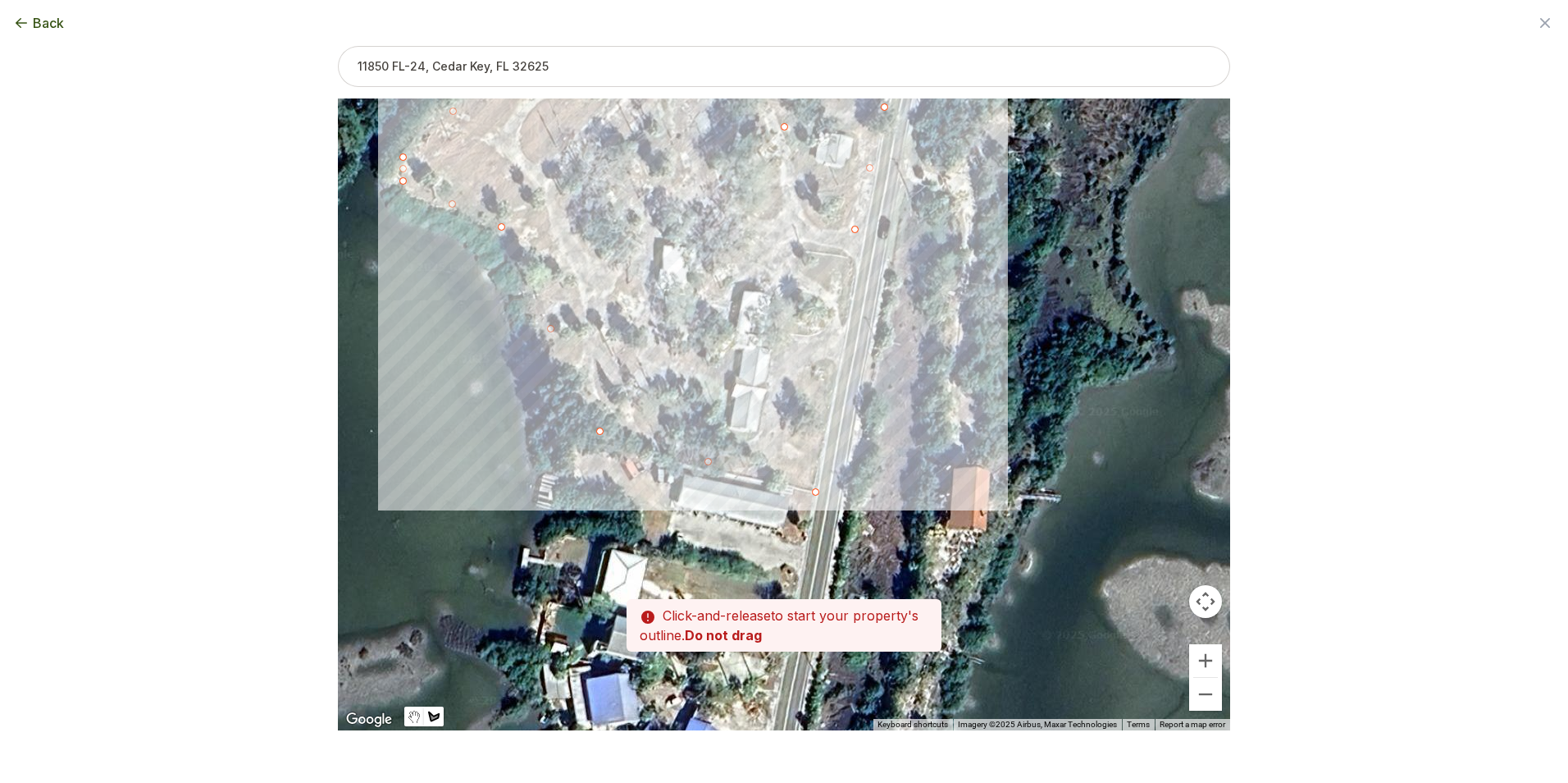
drag, startPoint x: 800, startPoint y: 617, endPoint x: 846, endPoint y: 294, distance: 326.3
click at [846, 294] on div at bounding box center [784, 414] width 893 height 632
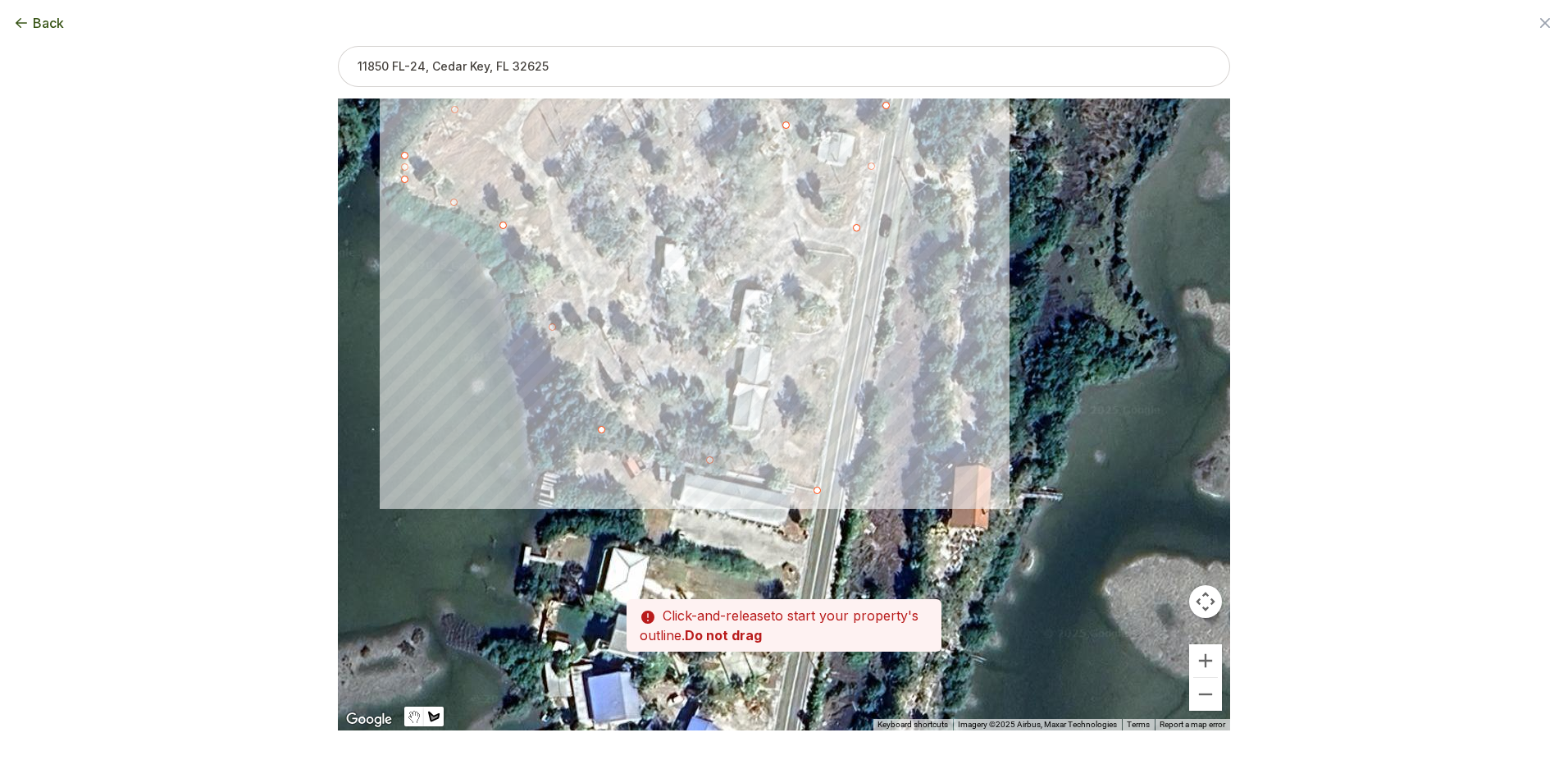
click at [820, 489] on div at bounding box center [784, 414] width 893 height 632
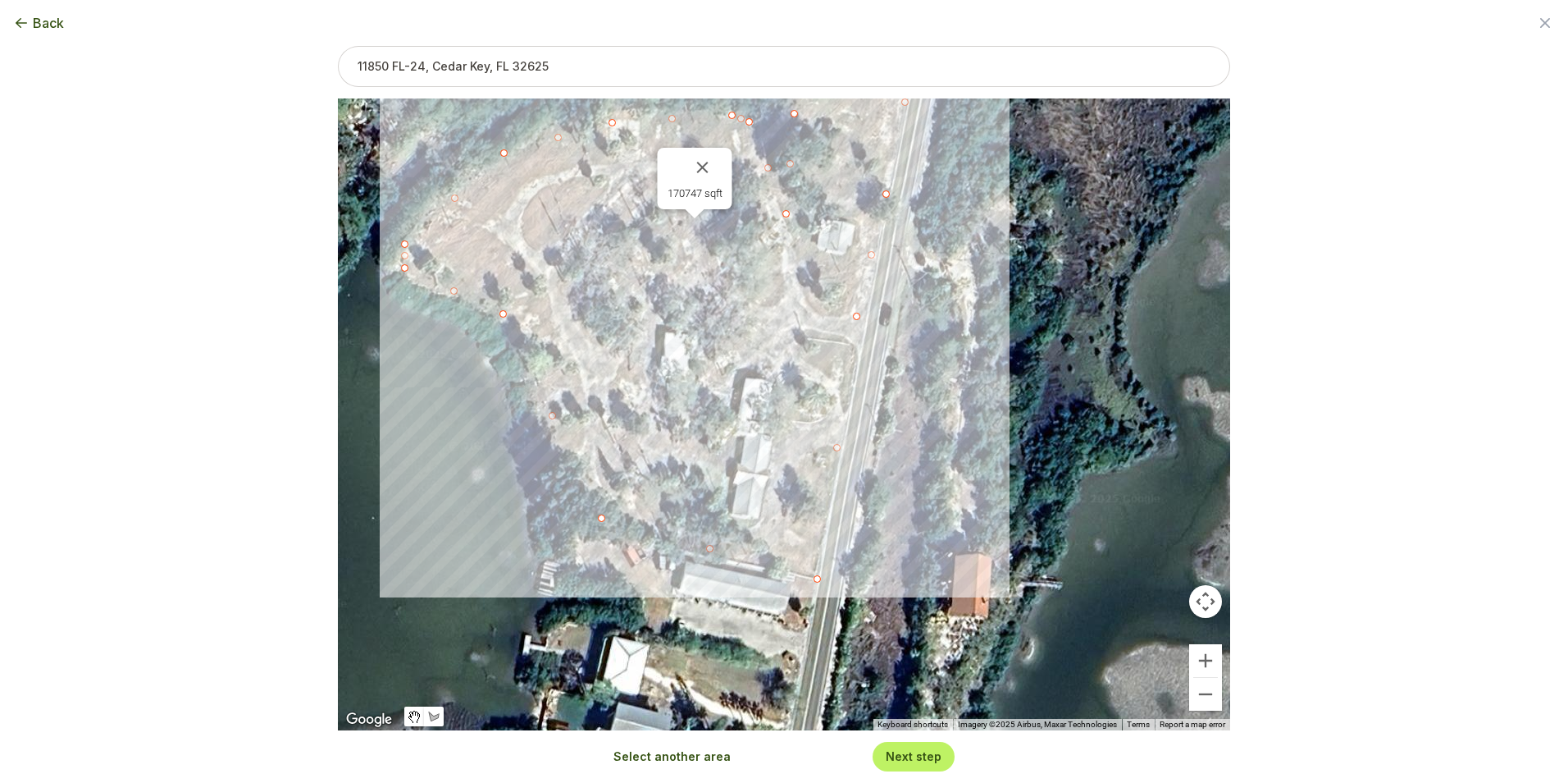
click at [921, 759] on button "Next step" at bounding box center [914, 756] width 56 height 15
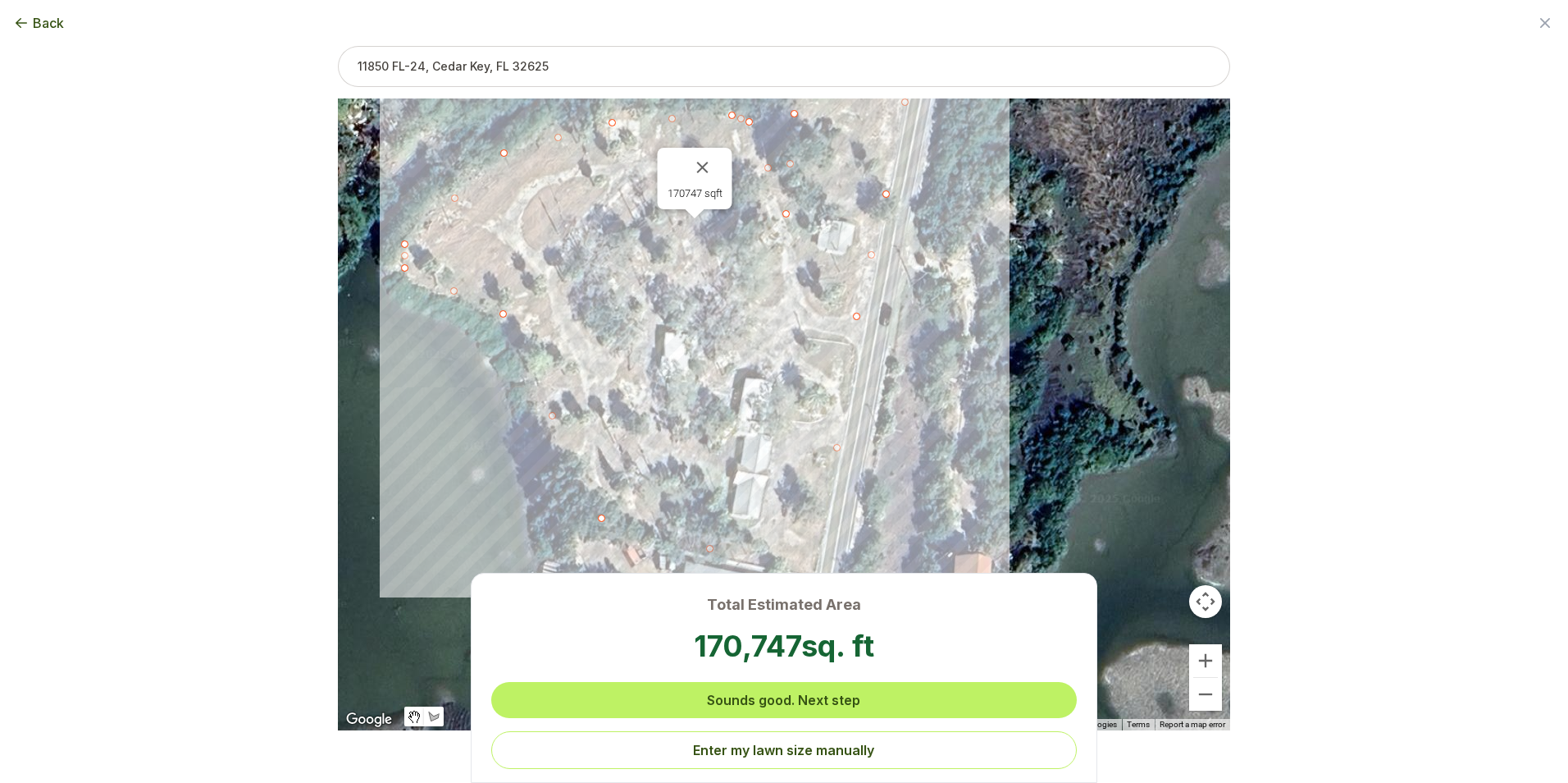
scroll to position [0, 0]
click at [820, 758] on button "Enter my lawn size manually" at bounding box center [784, 749] width 586 height 37
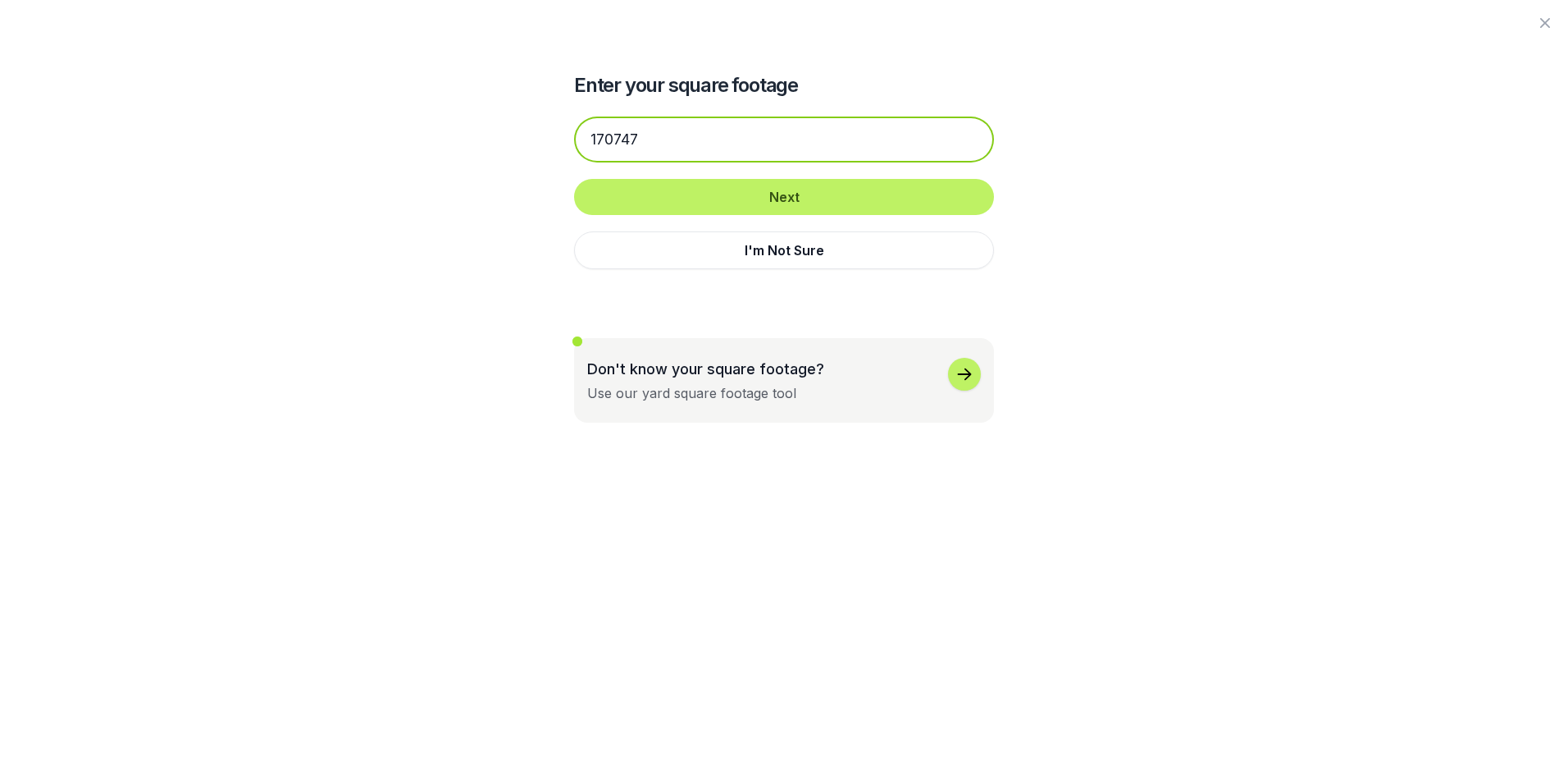
drag, startPoint x: 658, startPoint y: 137, endPoint x: 564, endPoint y: 150, distance: 94.9
click at [577, 150] on input "170747" at bounding box center [784, 140] width 420 height 46
type input "5000"
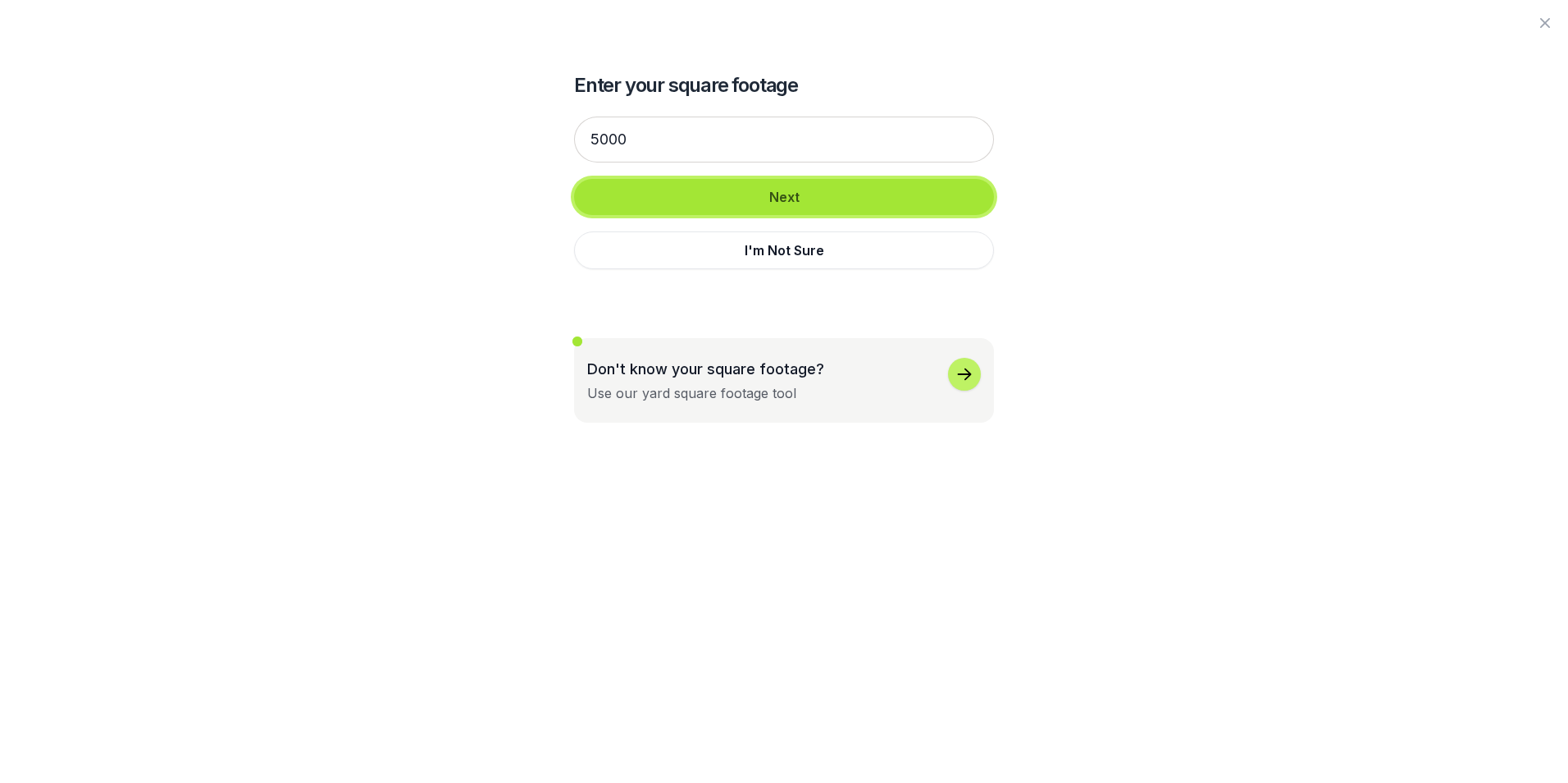
click at [807, 204] on button "Next" at bounding box center [784, 197] width 420 height 36
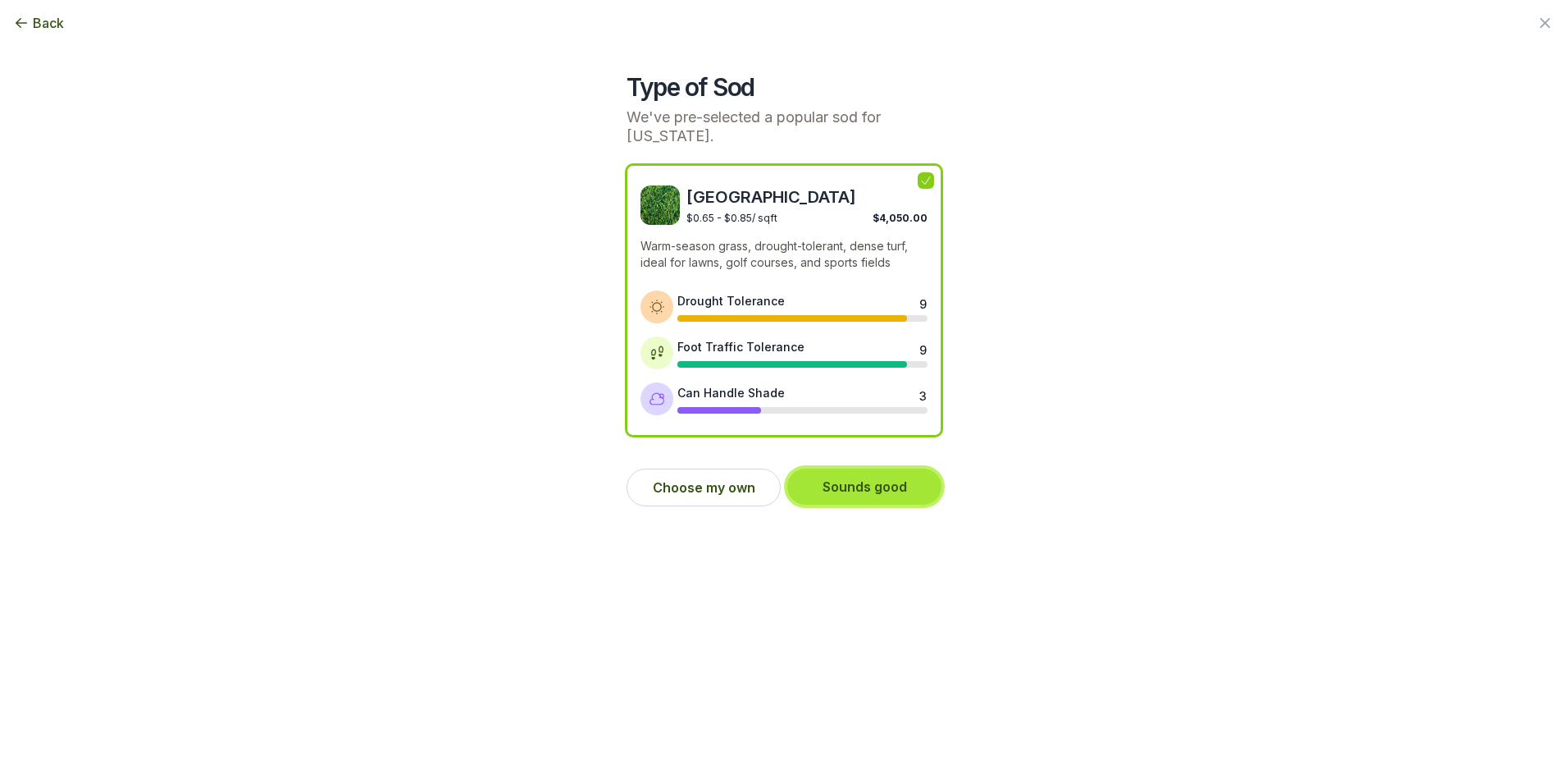
click at [899, 495] on button "Sounds good" at bounding box center [864, 487] width 154 height 36
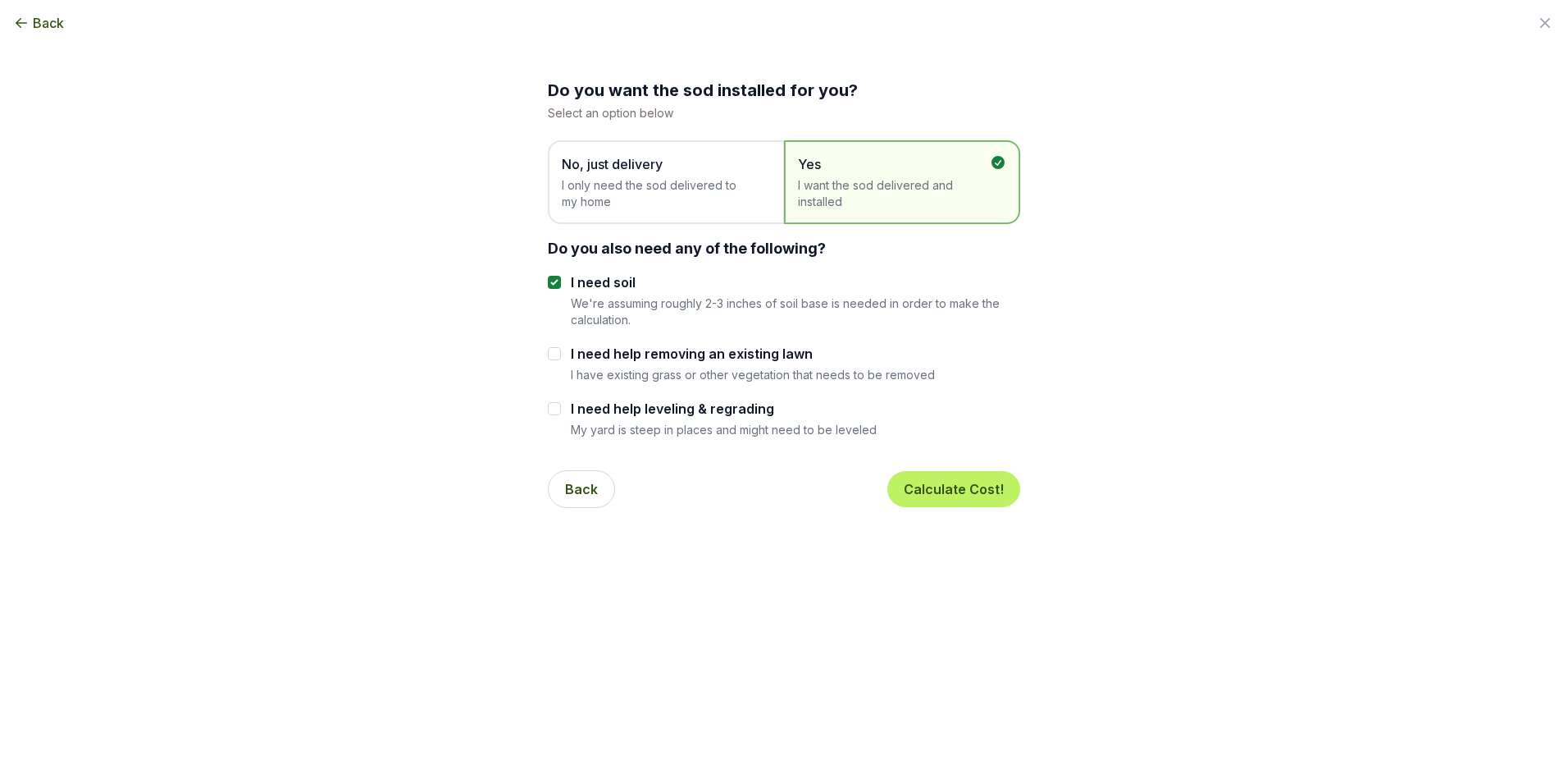
click at [721, 198] on span "I only need the sod delivered to my home" at bounding box center [658, 194] width 192 height 33
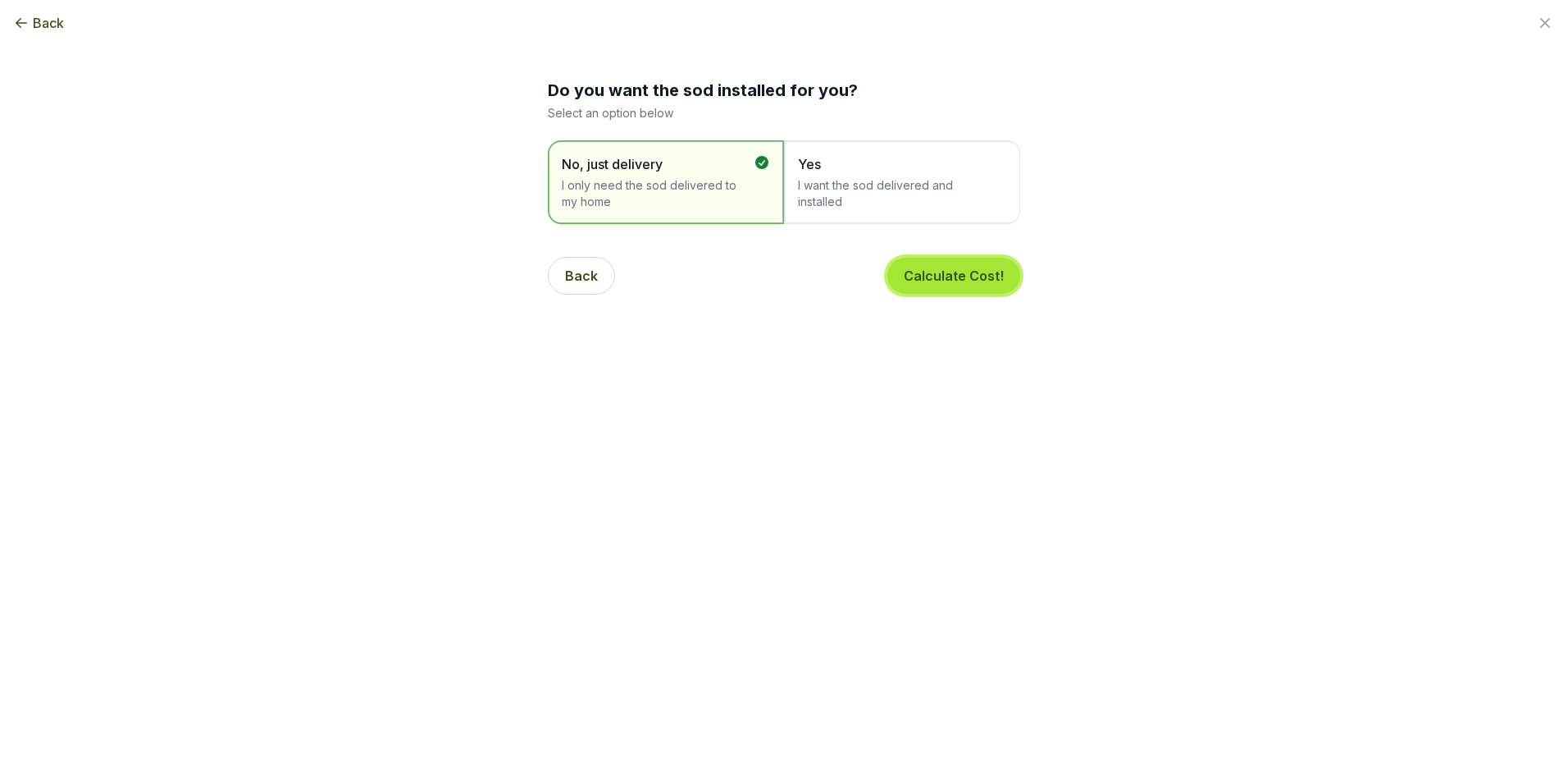
click at [938, 281] on button "Calculate Cost!" at bounding box center [954, 276] width 133 height 36
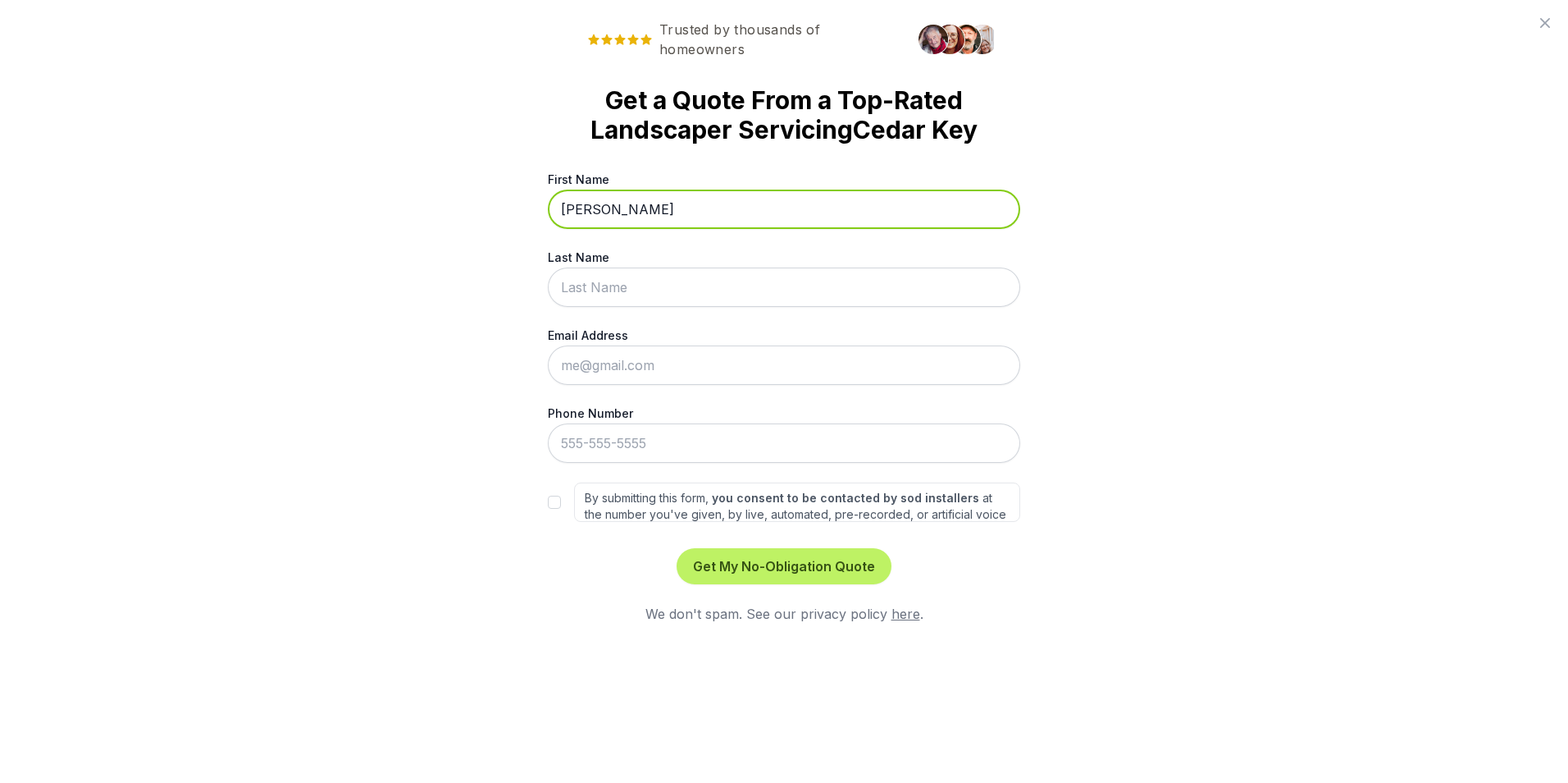
type input "[PERSON_NAME]"
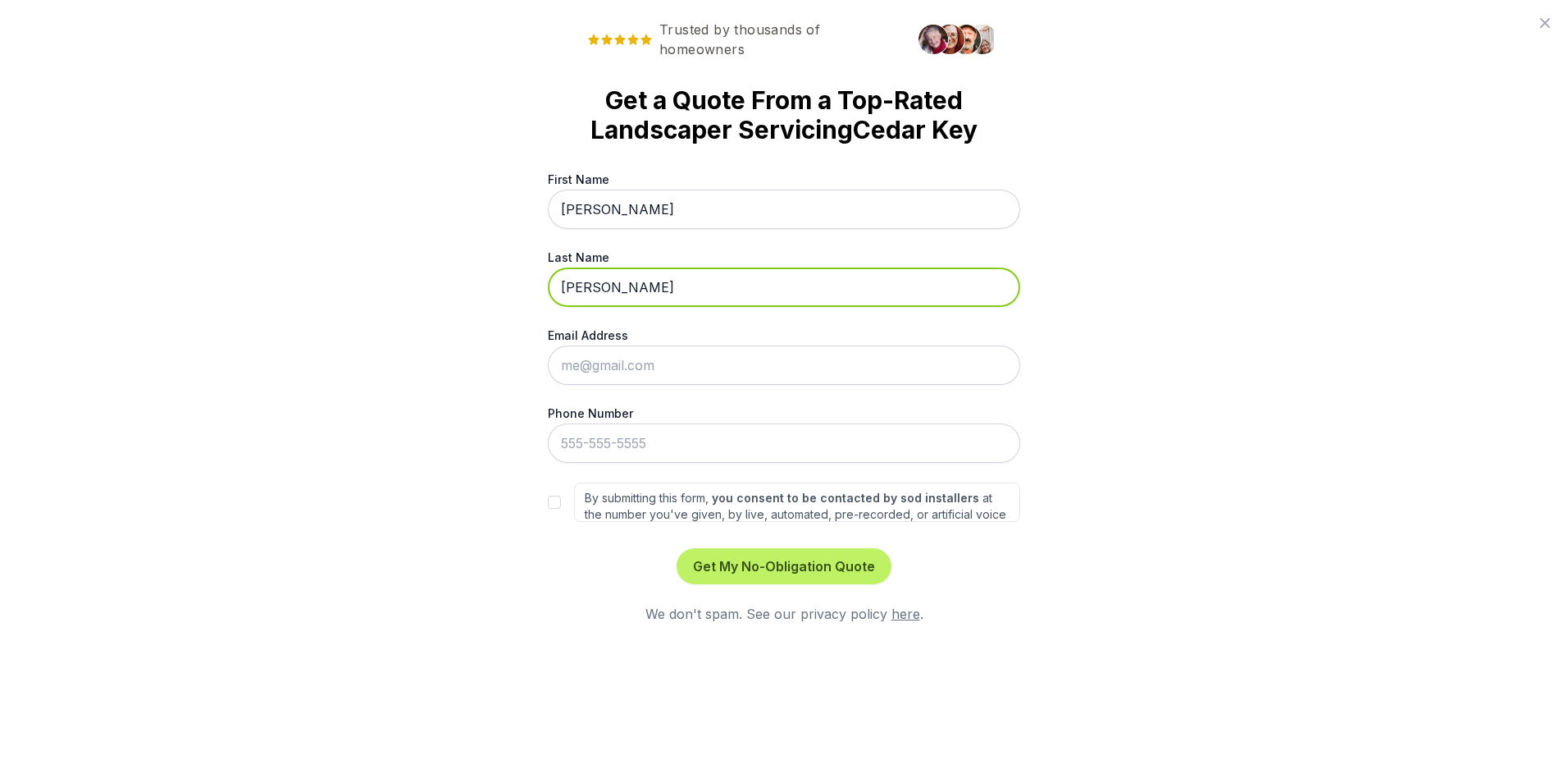
type input "[PERSON_NAME]"
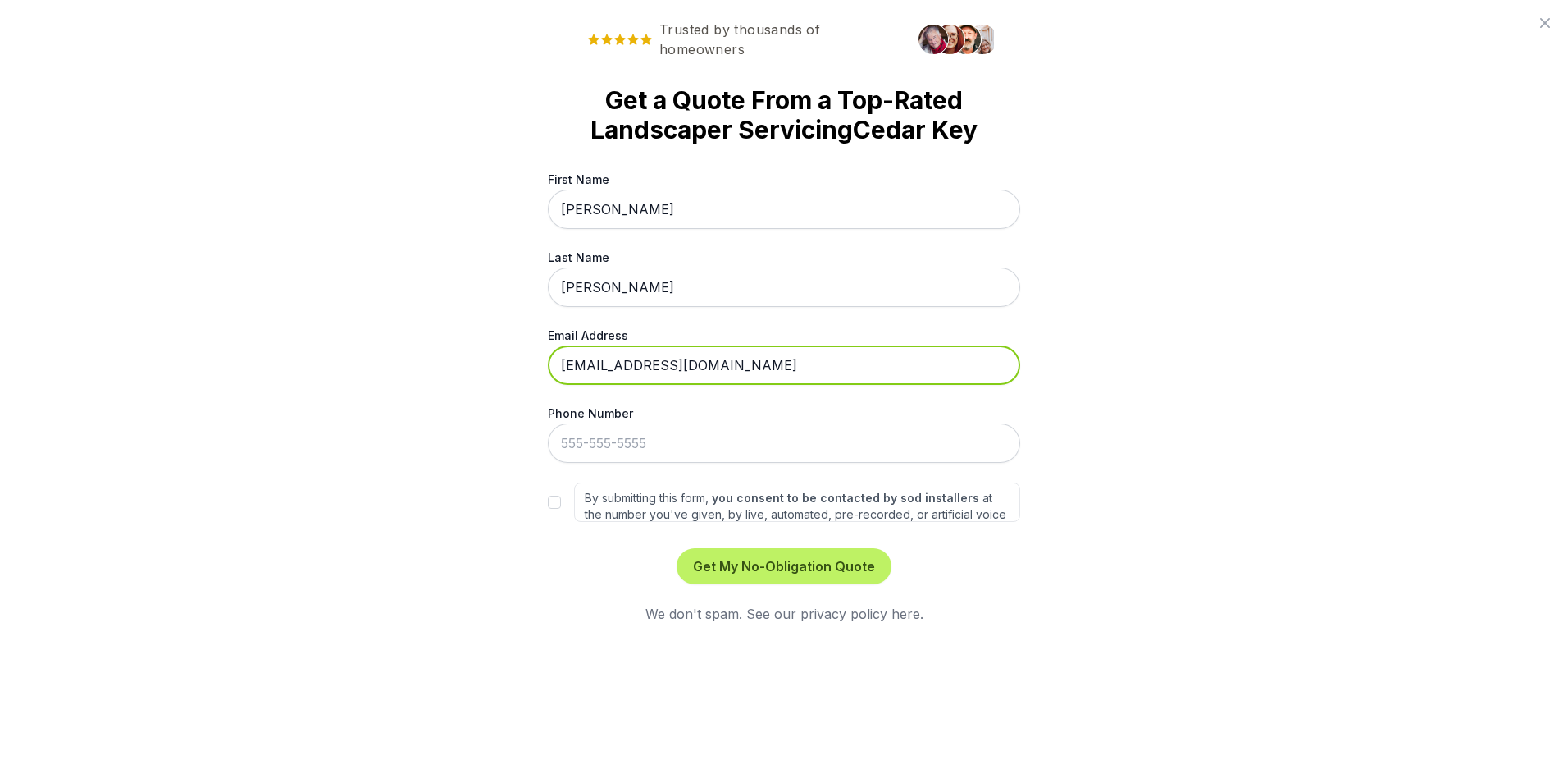
type input "[EMAIL_ADDRESS][DOMAIN_NAME]"
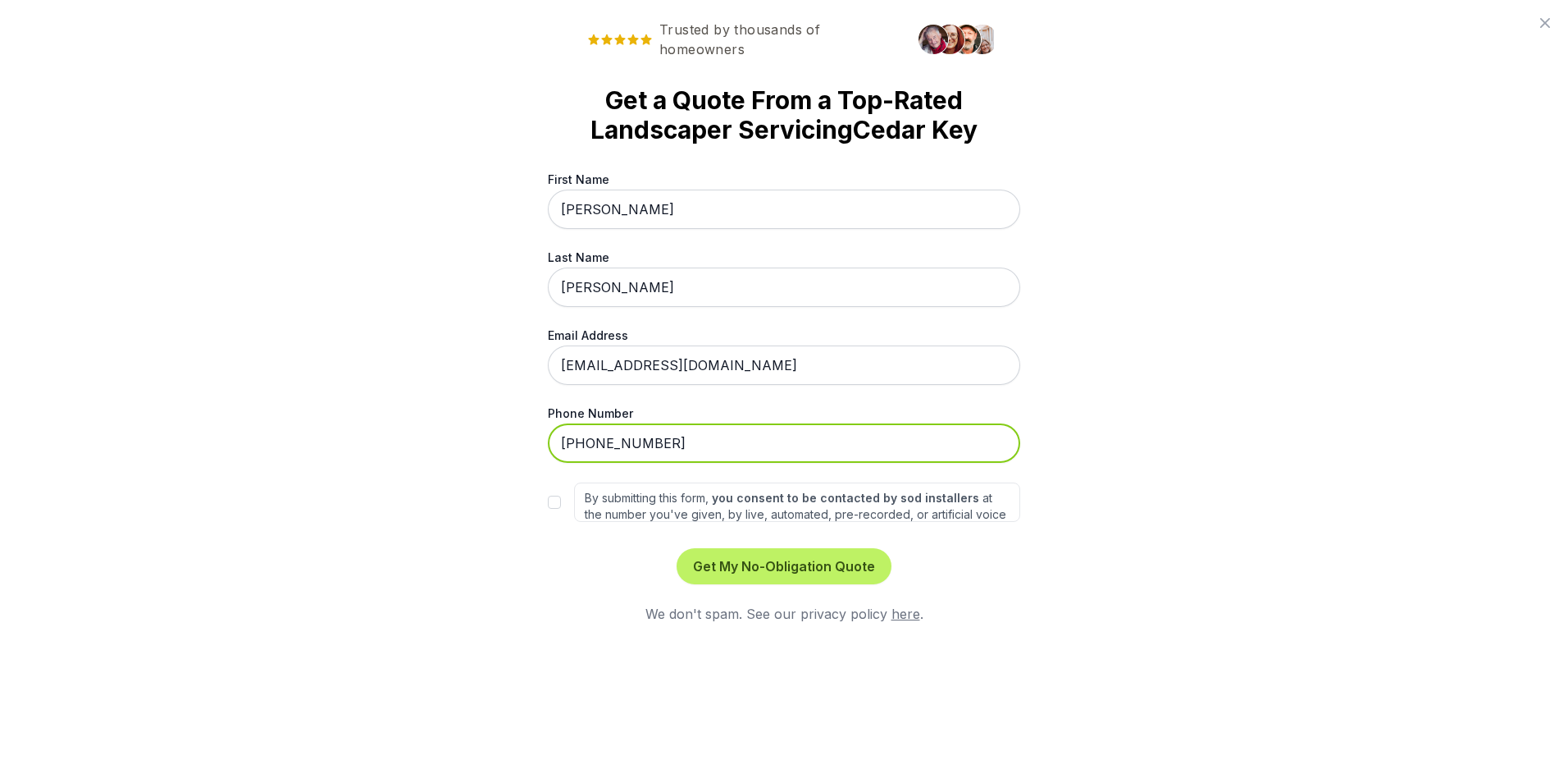
type input "[PHONE_NUMBER]"
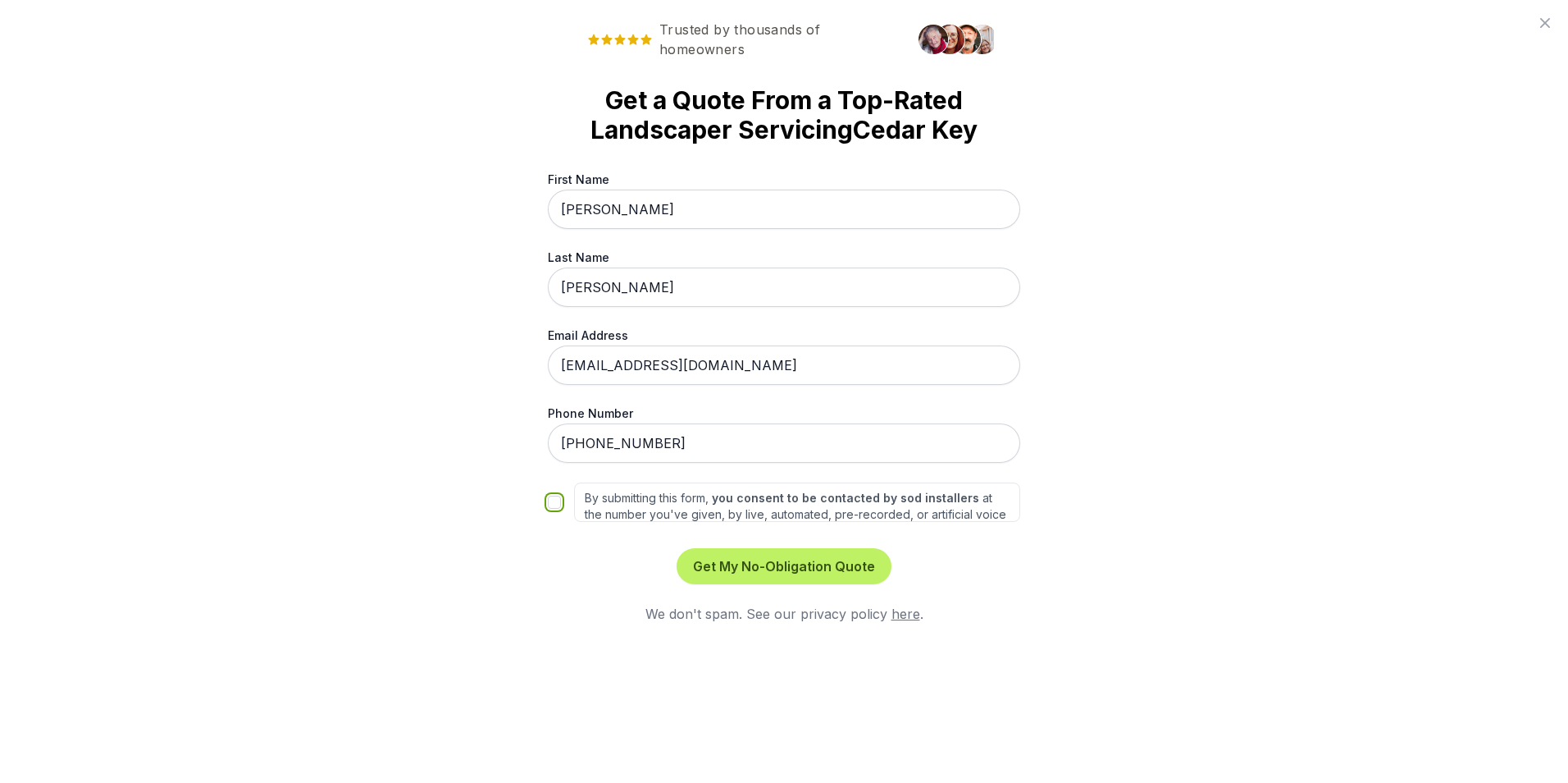
click at [551, 500] on input "By submitting this form, you consent to be contacted by sod installers at the n…" at bounding box center [555, 502] width 13 height 13
click at [553, 504] on input "By submitting this form, you consent to be contacted by sod installers at the n…" at bounding box center [555, 502] width 13 height 13
click at [709, 561] on button "Get My No-Obligation Quote" at bounding box center [784, 566] width 215 height 36
click at [558, 505] on input "By submitting this form, you consent to be contacted by sod installers at the n…" at bounding box center [555, 502] width 13 height 13
checkbox input "true"
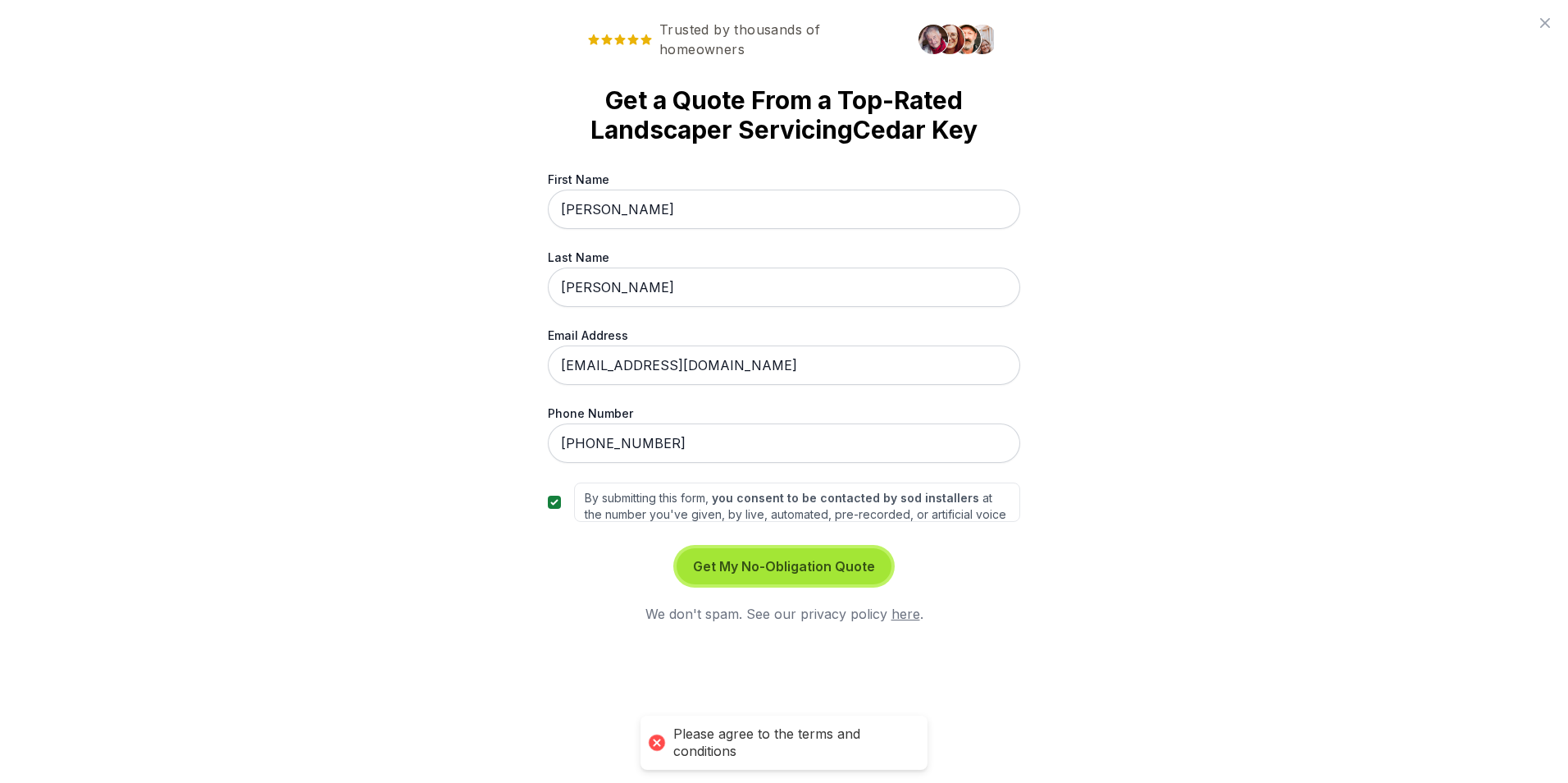
click at [716, 563] on button "Get My No-Obligation Quote" at bounding box center [784, 566] width 215 height 36
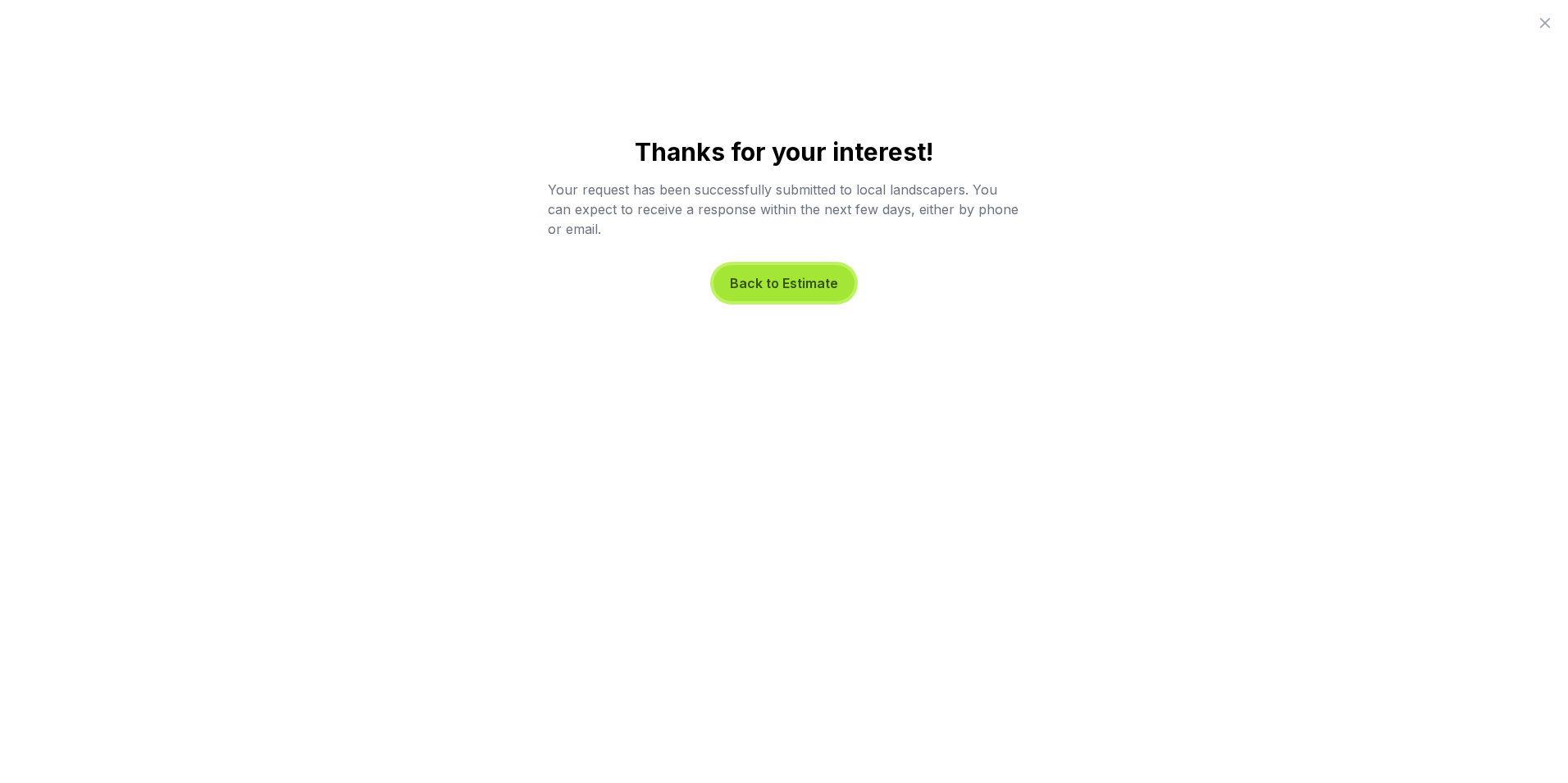
click at [743, 288] on button "Back to Estimate" at bounding box center [784, 284] width 141 height 36
